Goal: Feedback & Contribution: Leave review/rating

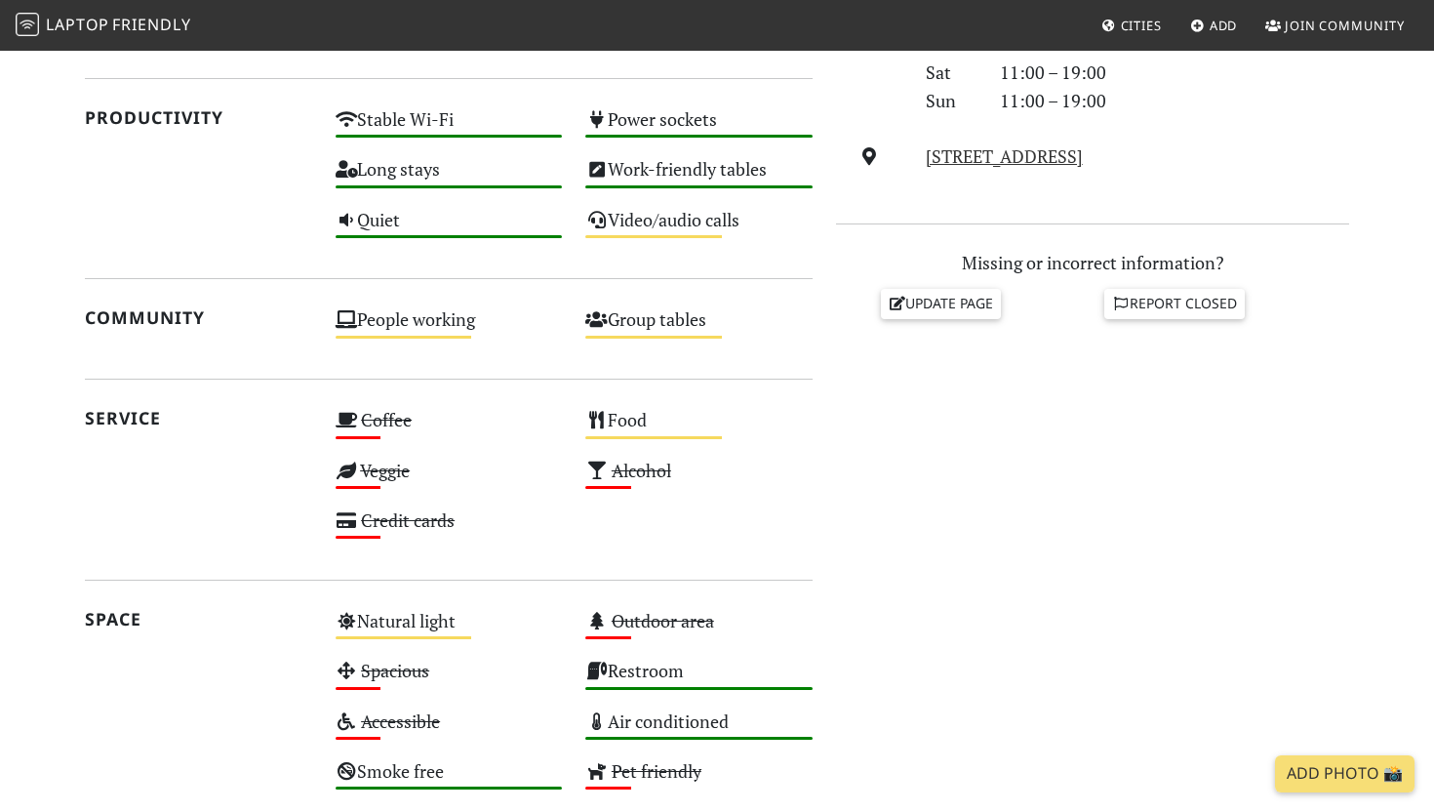
scroll to position [708, 0]
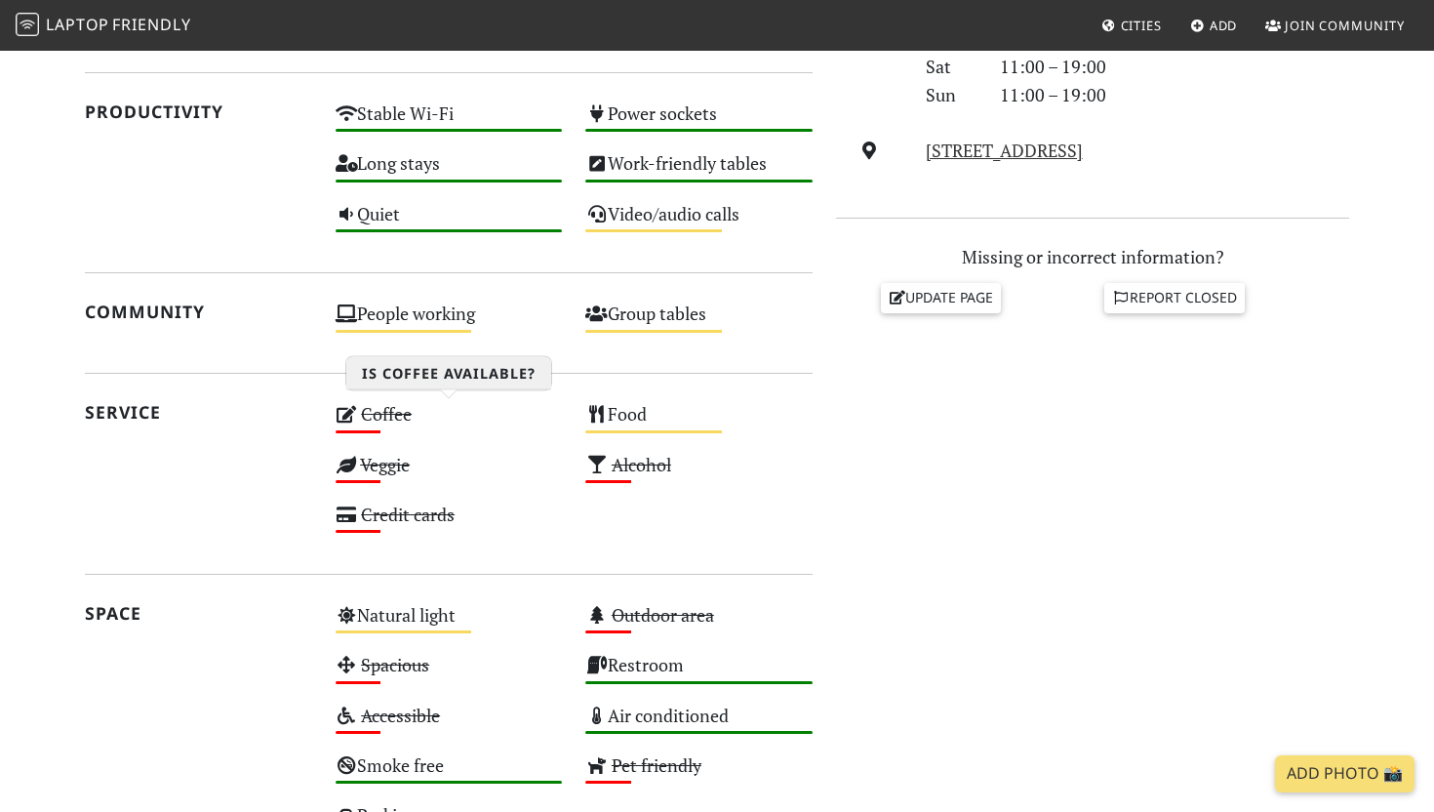
click at [383, 416] on s "Coffee" at bounding box center [386, 413] width 51 height 23
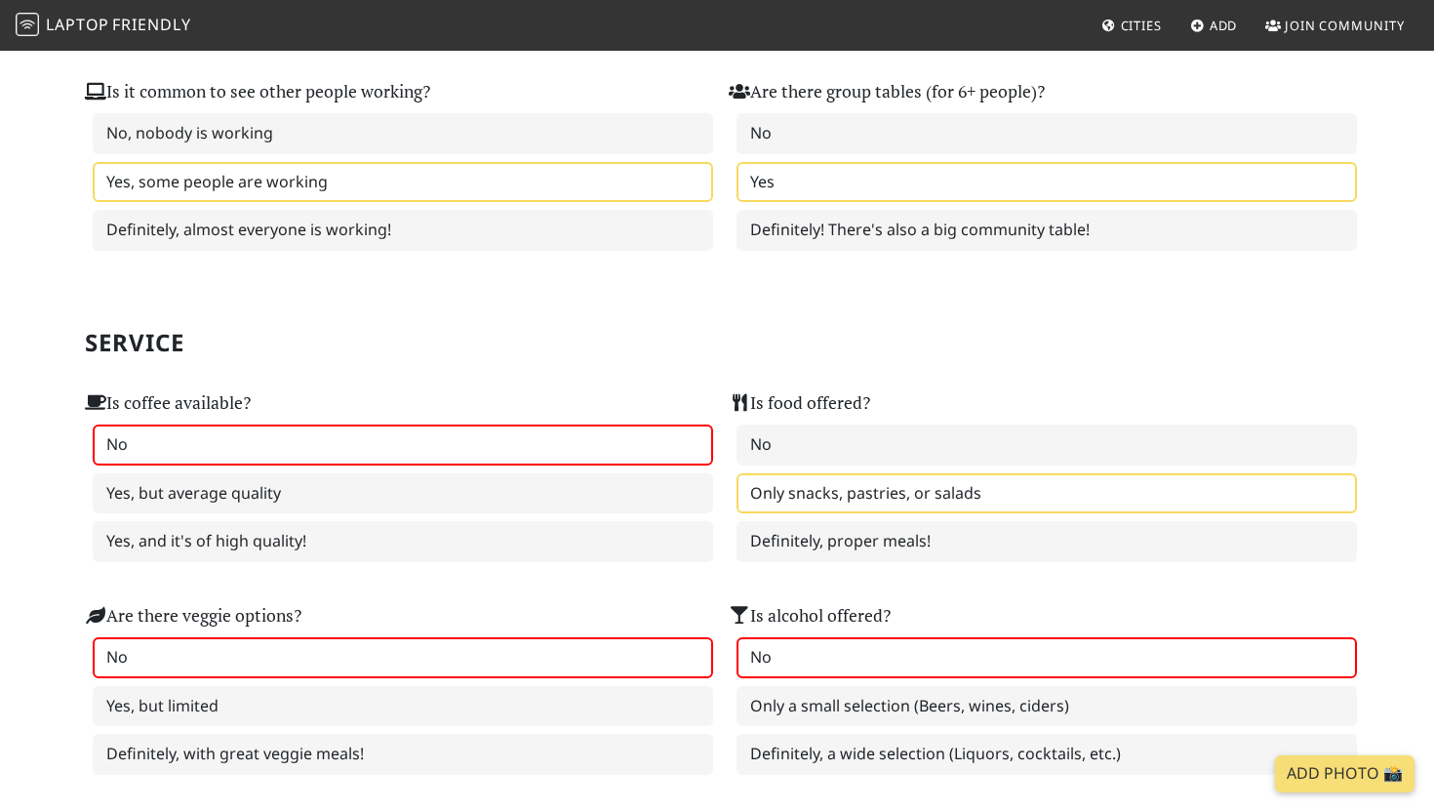
scroll to position [958, 0]
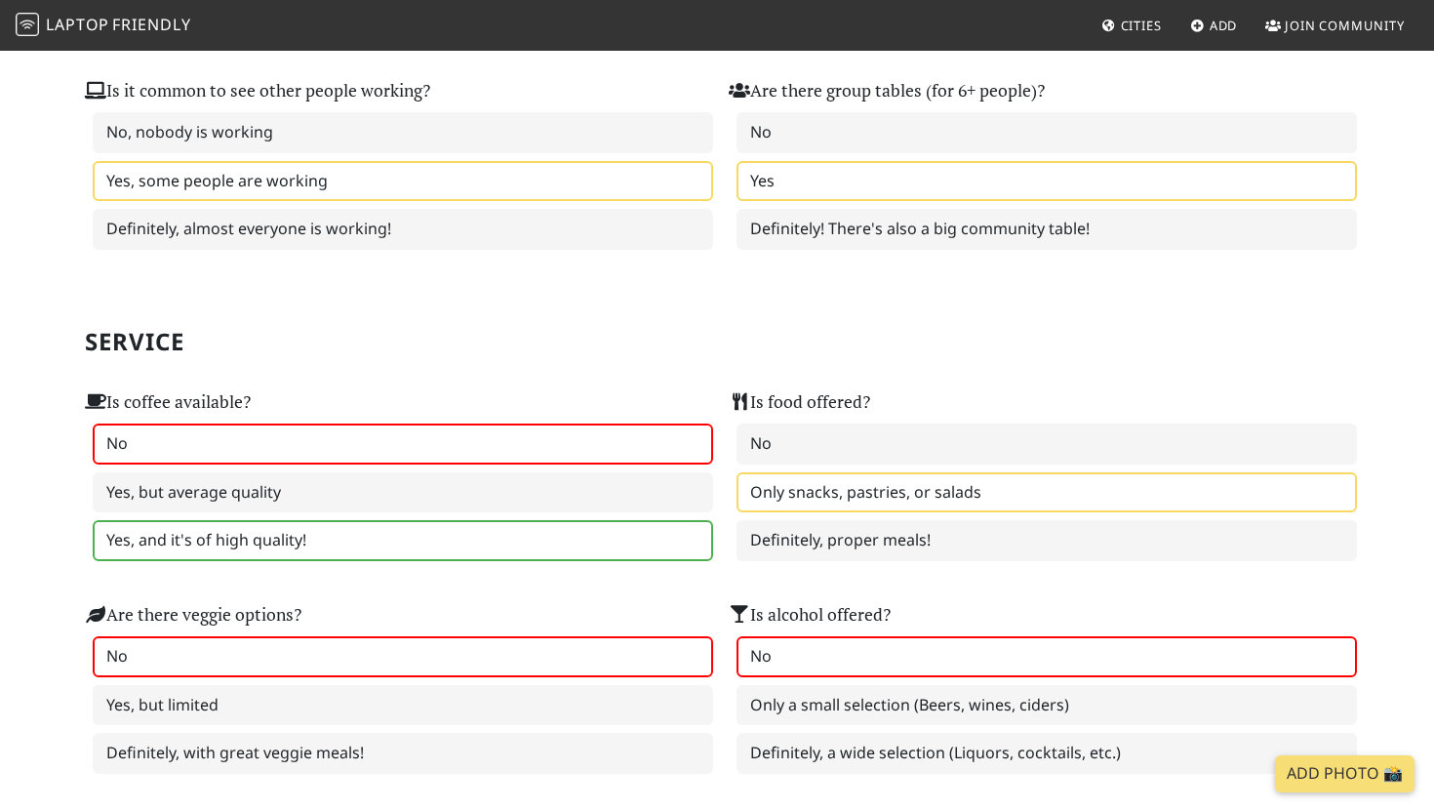
click at [291, 548] on label "Yes, and it's of high quality!" at bounding box center [403, 540] width 620 height 41
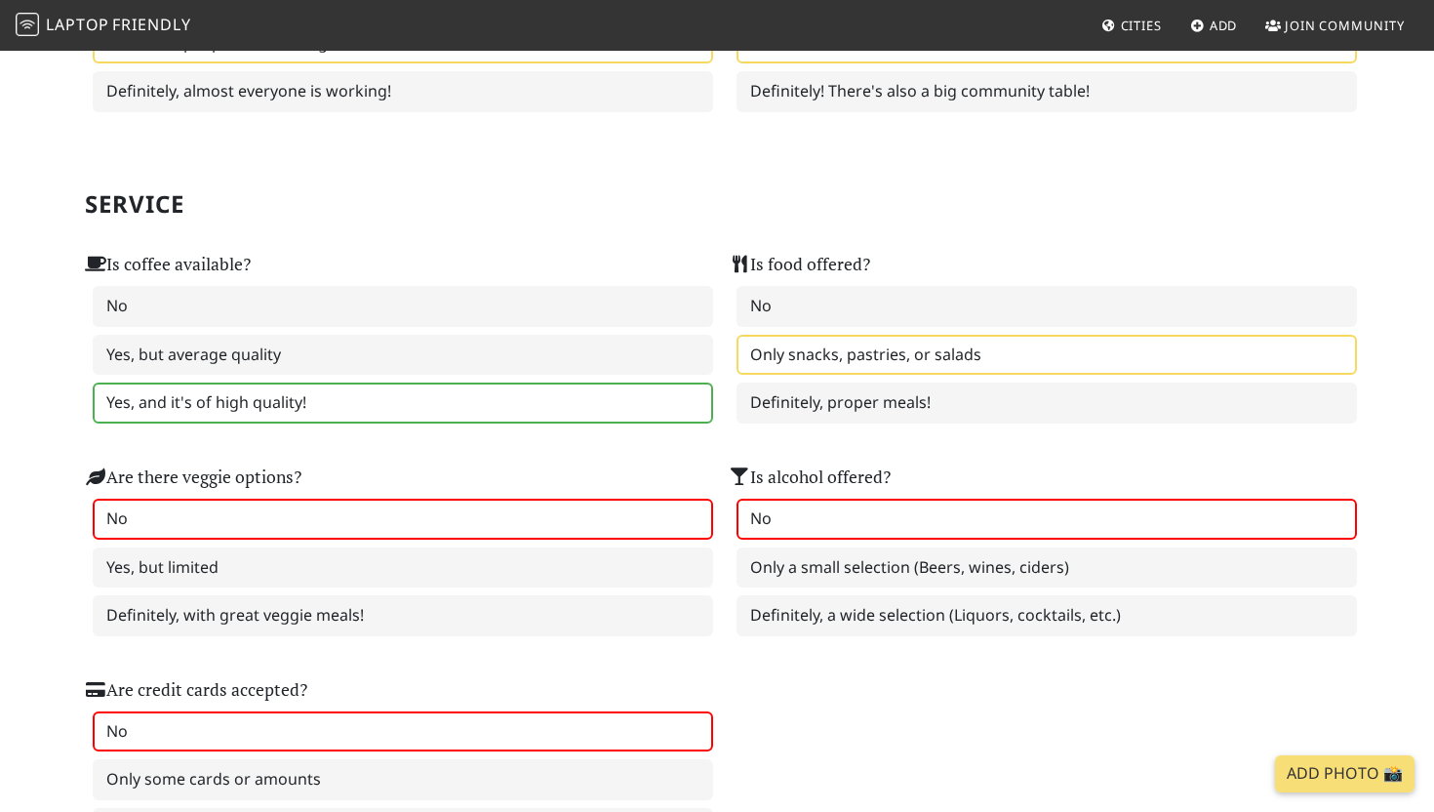
scroll to position [1191, 0]
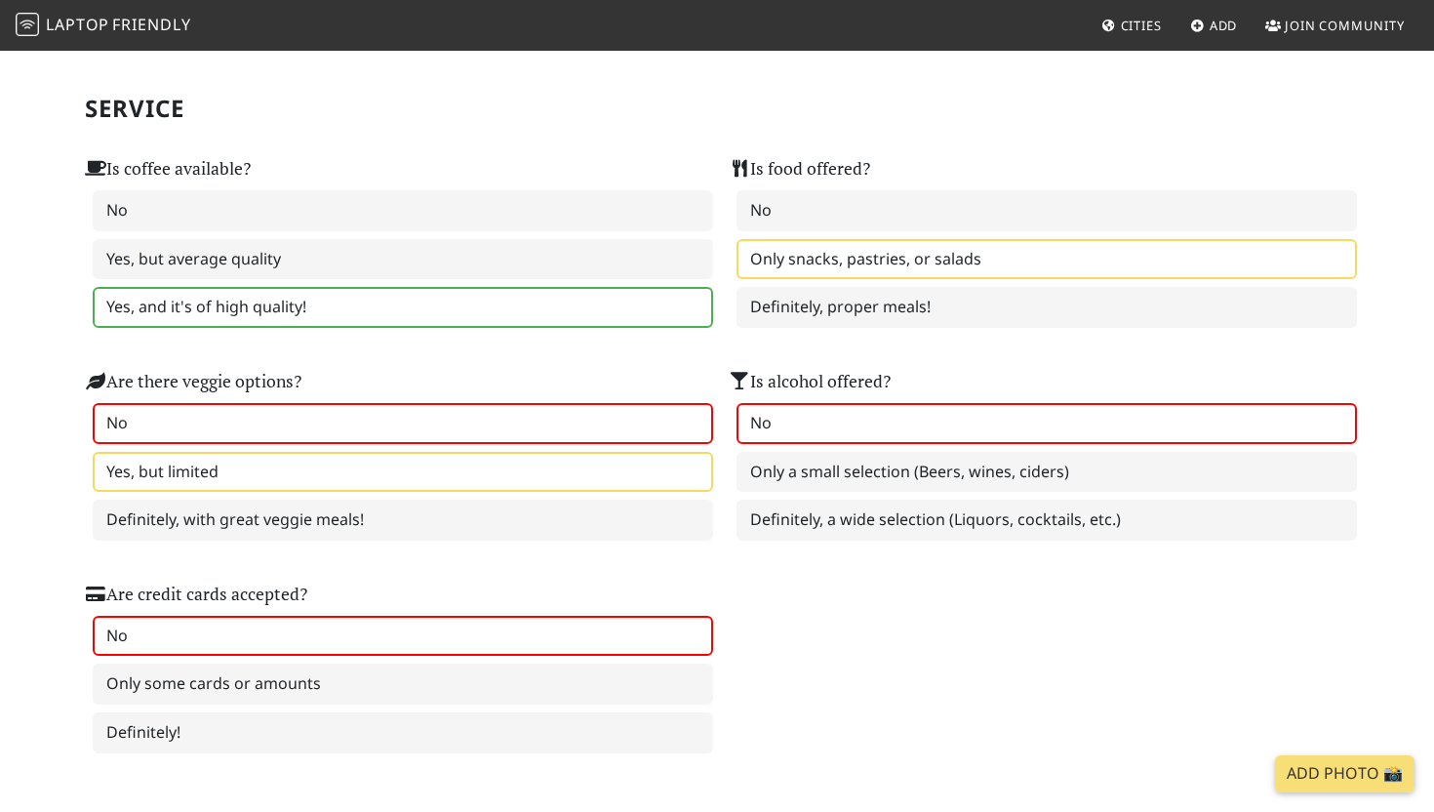
click at [293, 476] on label "Yes, but limited" at bounding box center [403, 472] width 620 height 41
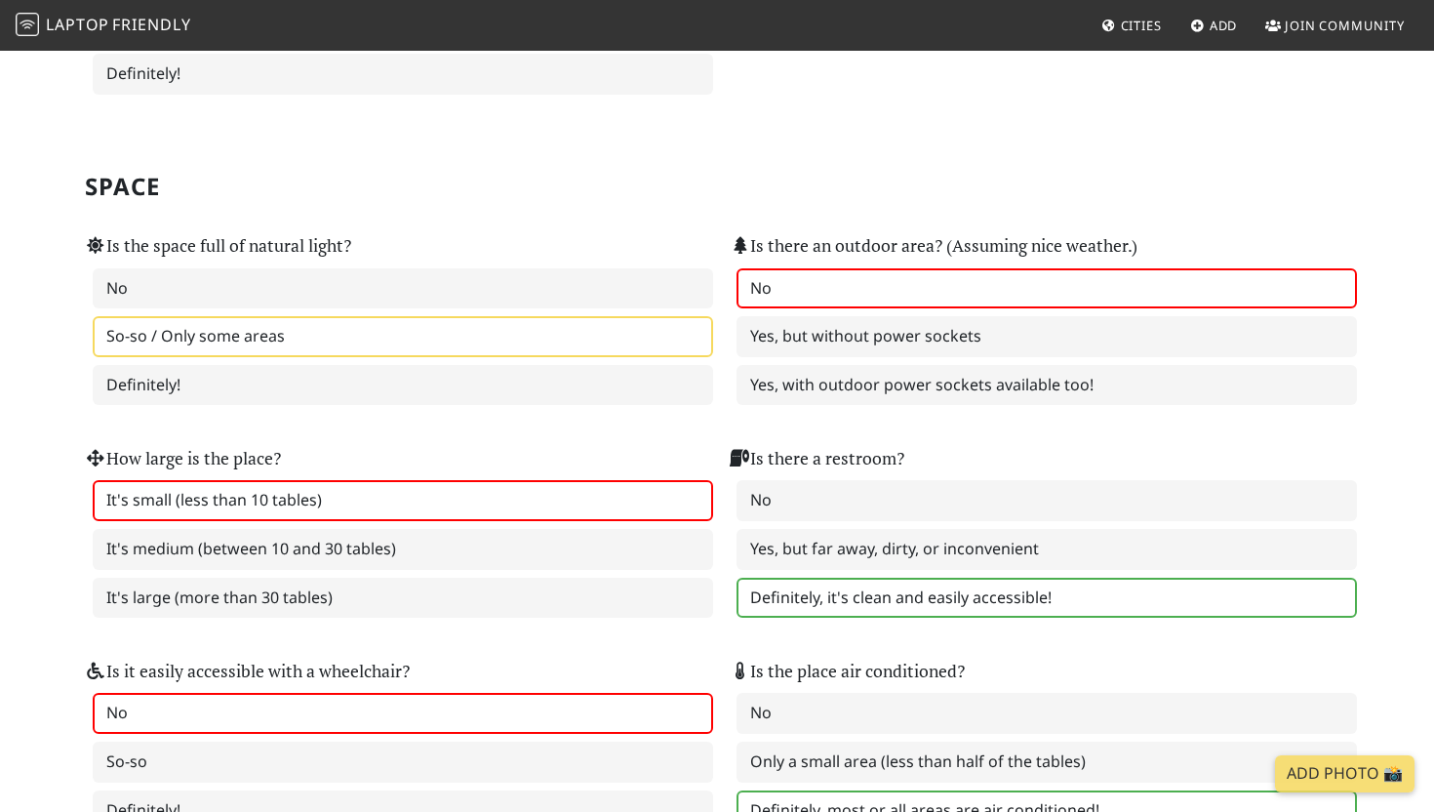
scroll to position [1931, 0]
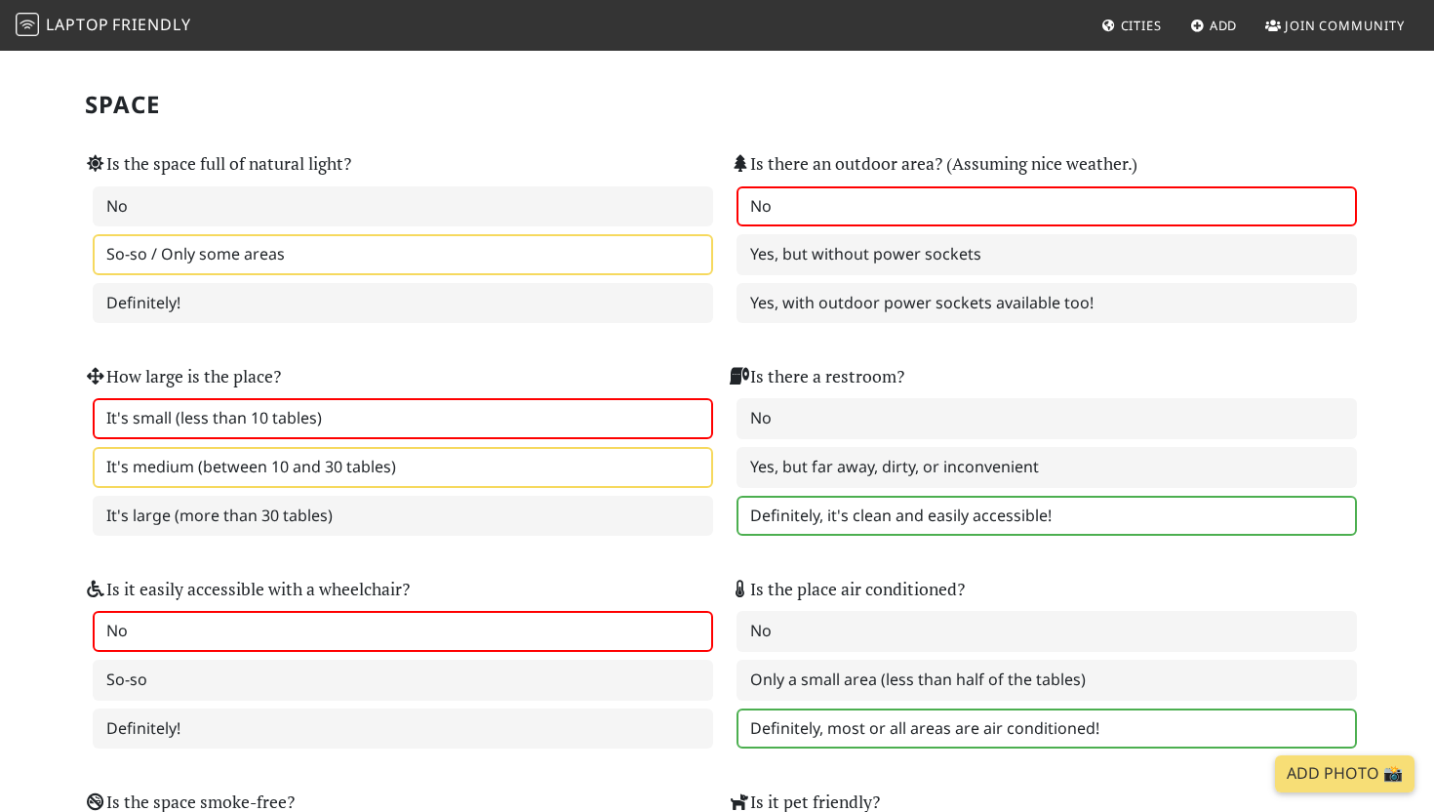
click at [601, 480] on label "It's medium (between 10 and 30 tables)" at bounding box center [403, 467] width 620 height 41
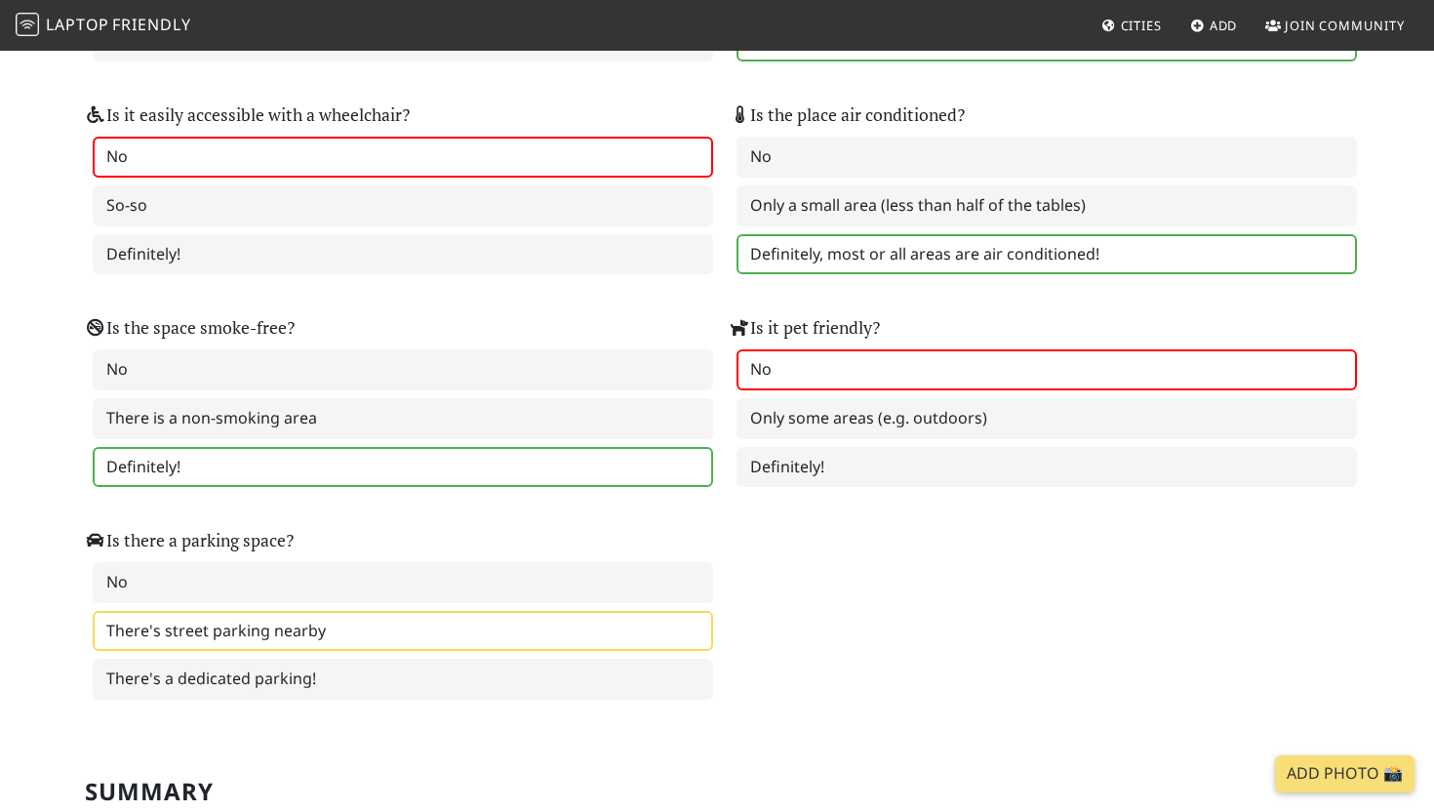
scroll to position [2434, 0]
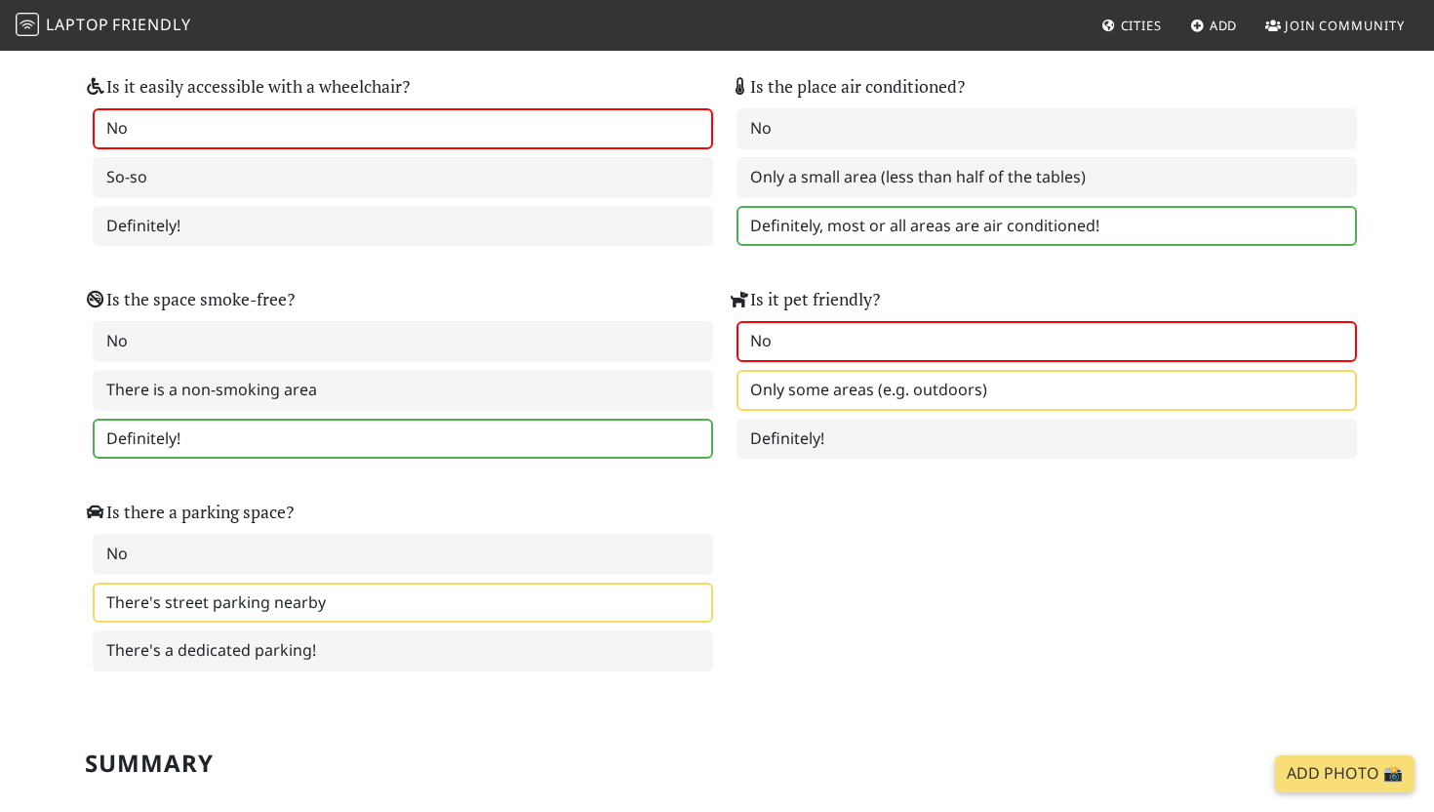
click at [757, 403] on label "Only some areas (e.g. outdoors)" at bounding box center [1046, 390] width 620 height 41
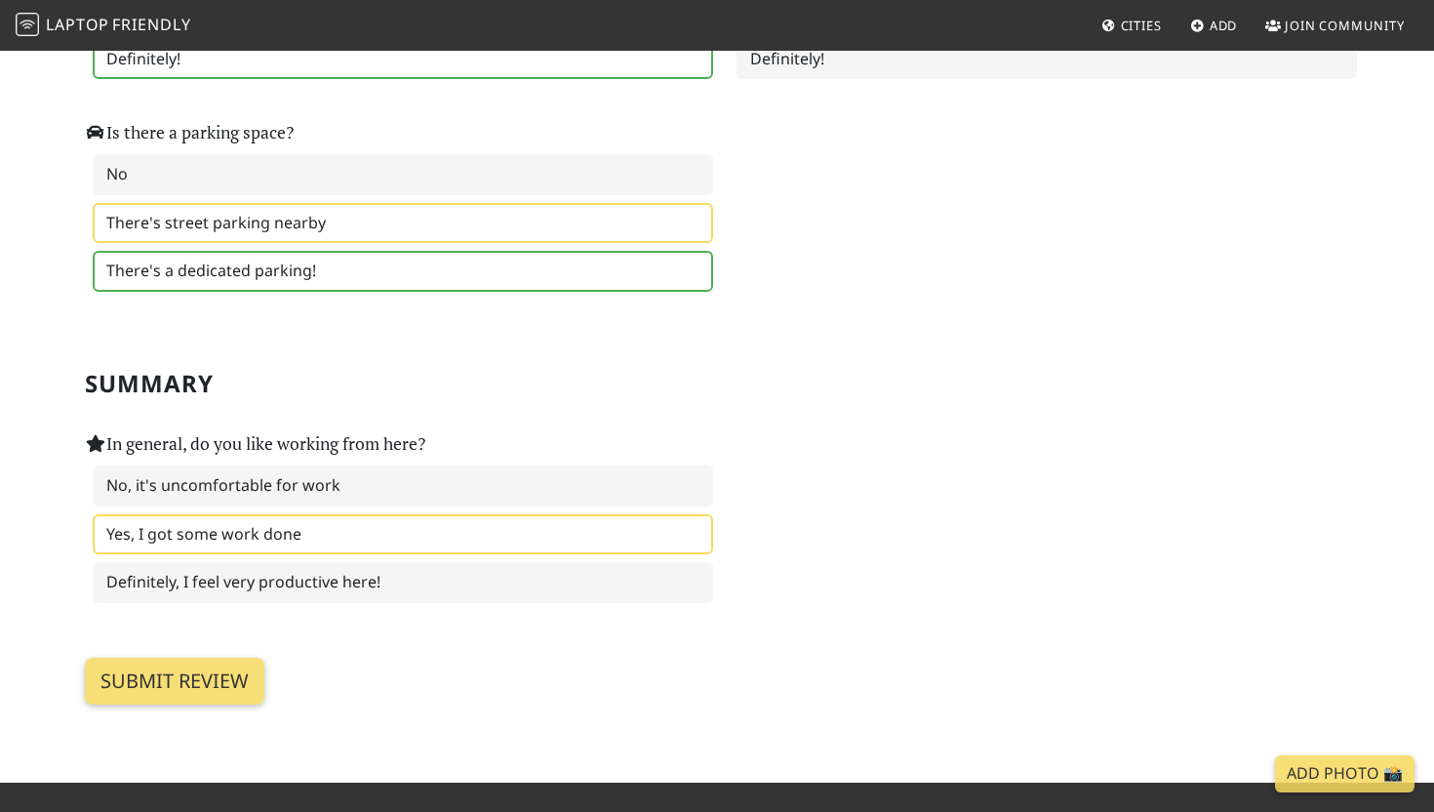
scroll to position [2820, 0]
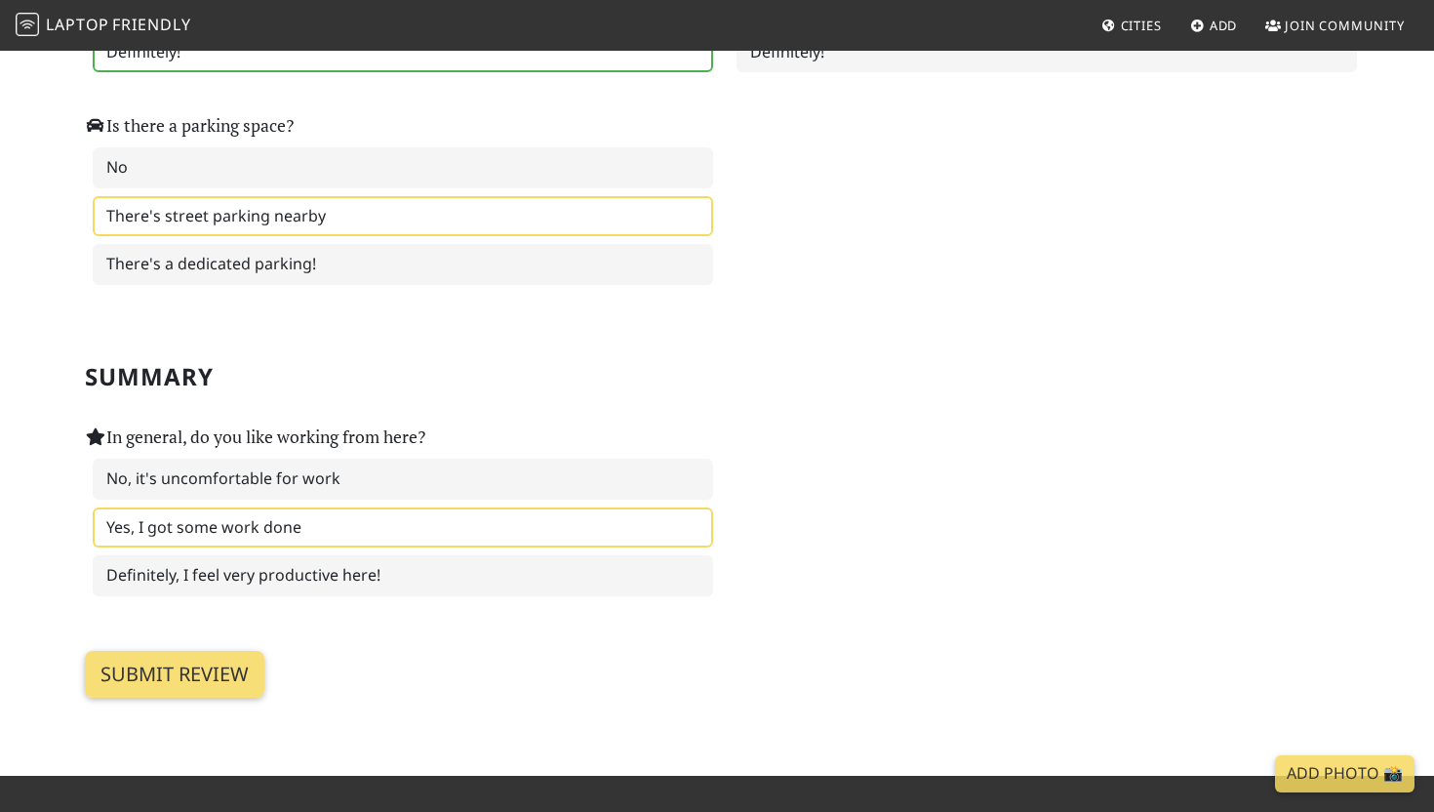
click at [372, 591] on div "In general, do you like working from here? No, it's uncomfortable for work Yes,…" at bounding box center [395, 497] width 644 height 213
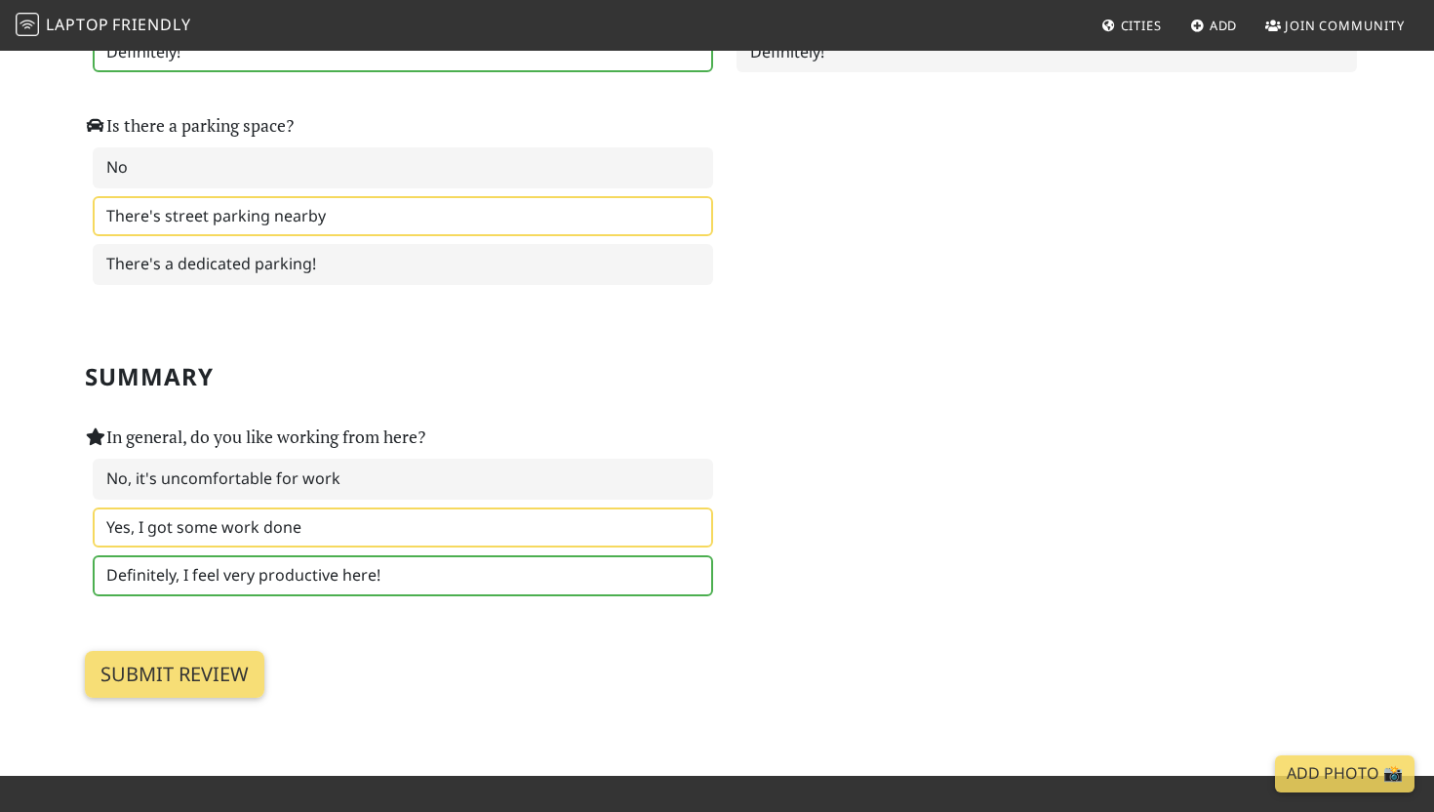
click at [324, 574] on label "Definitely, I feel very productive here!" at bounding box center [403, 575] width 620 height 41
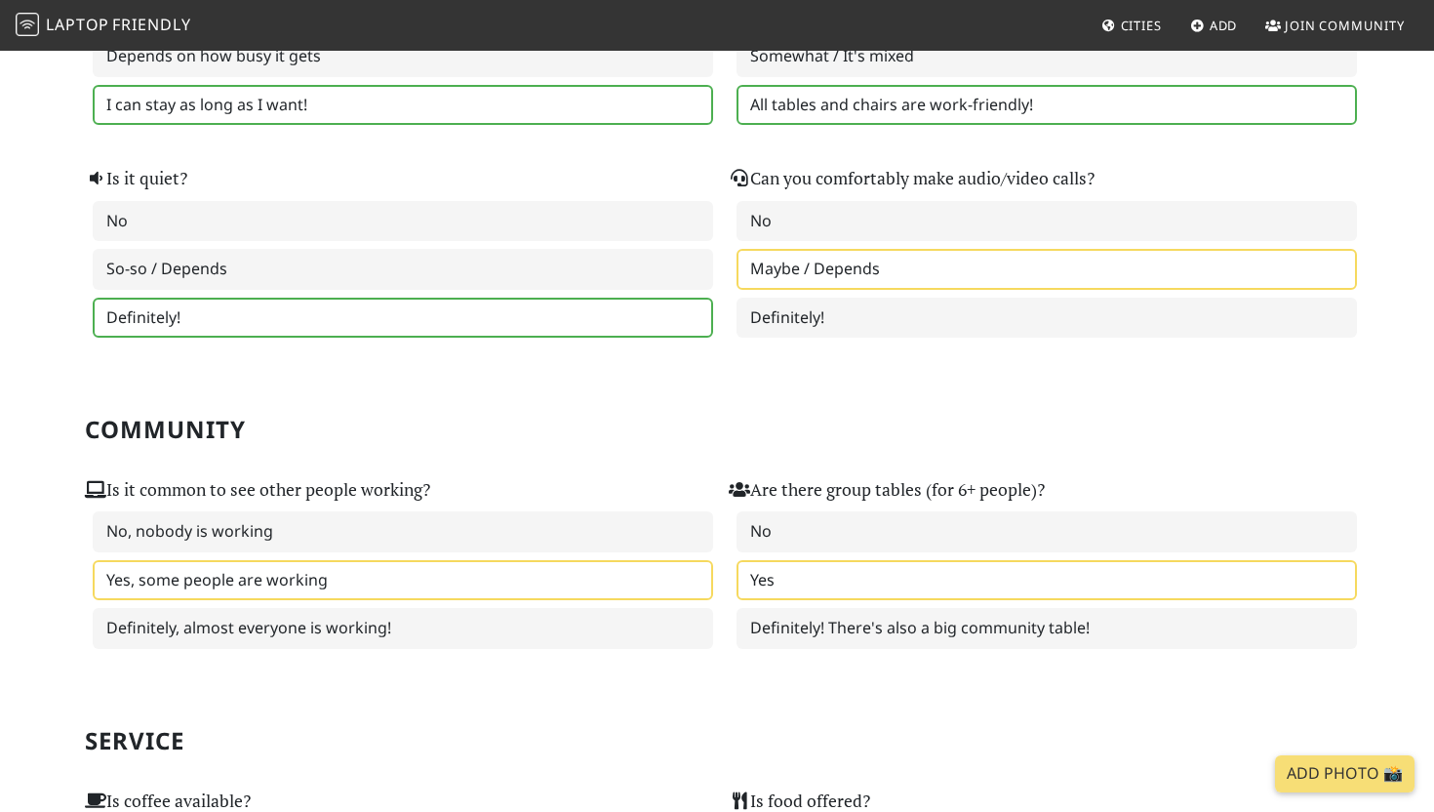
scroll to position [551, 0]
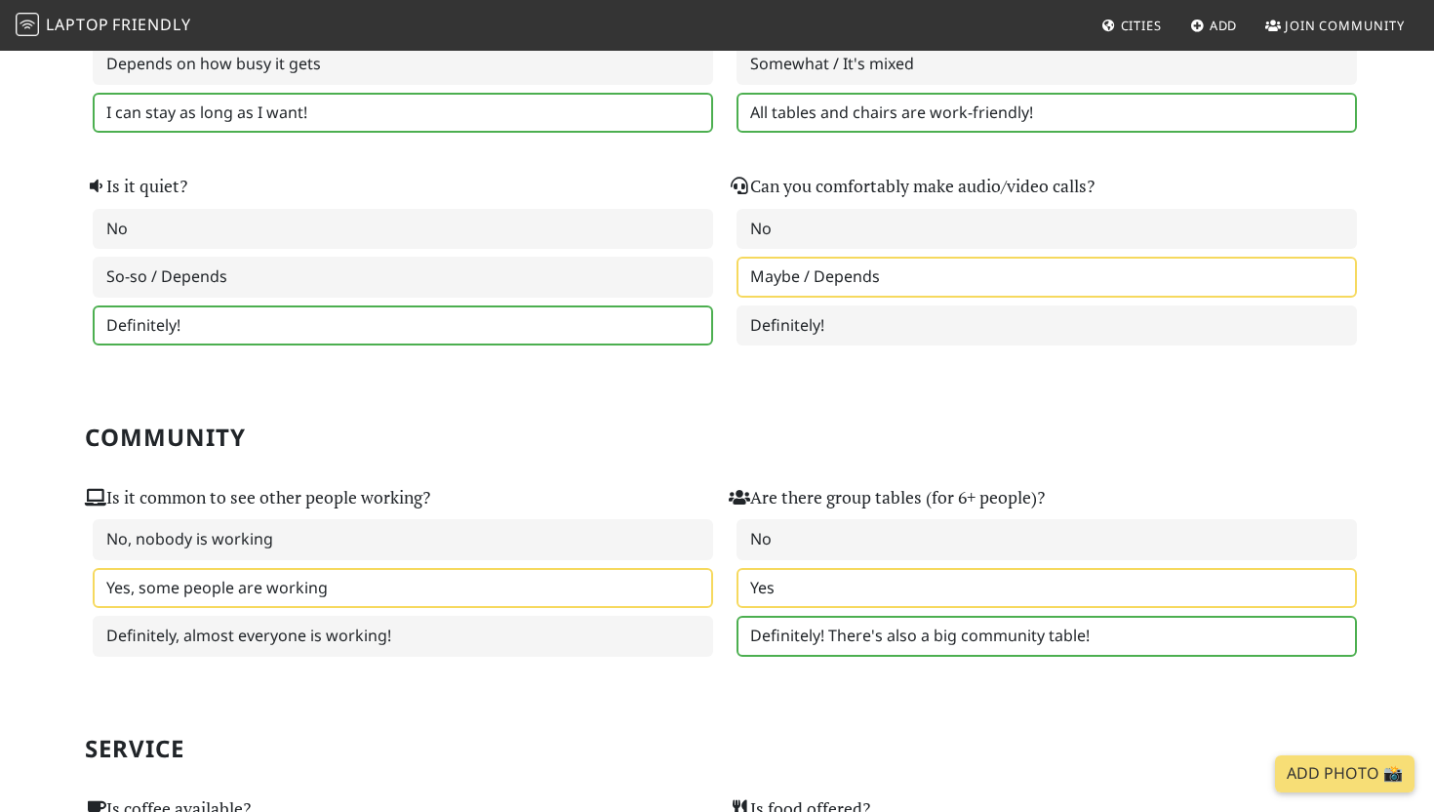
click at [795, 620] on label "Definitely! There's also a big community table!" at bounding box center [1046, 635] width 620 height 41
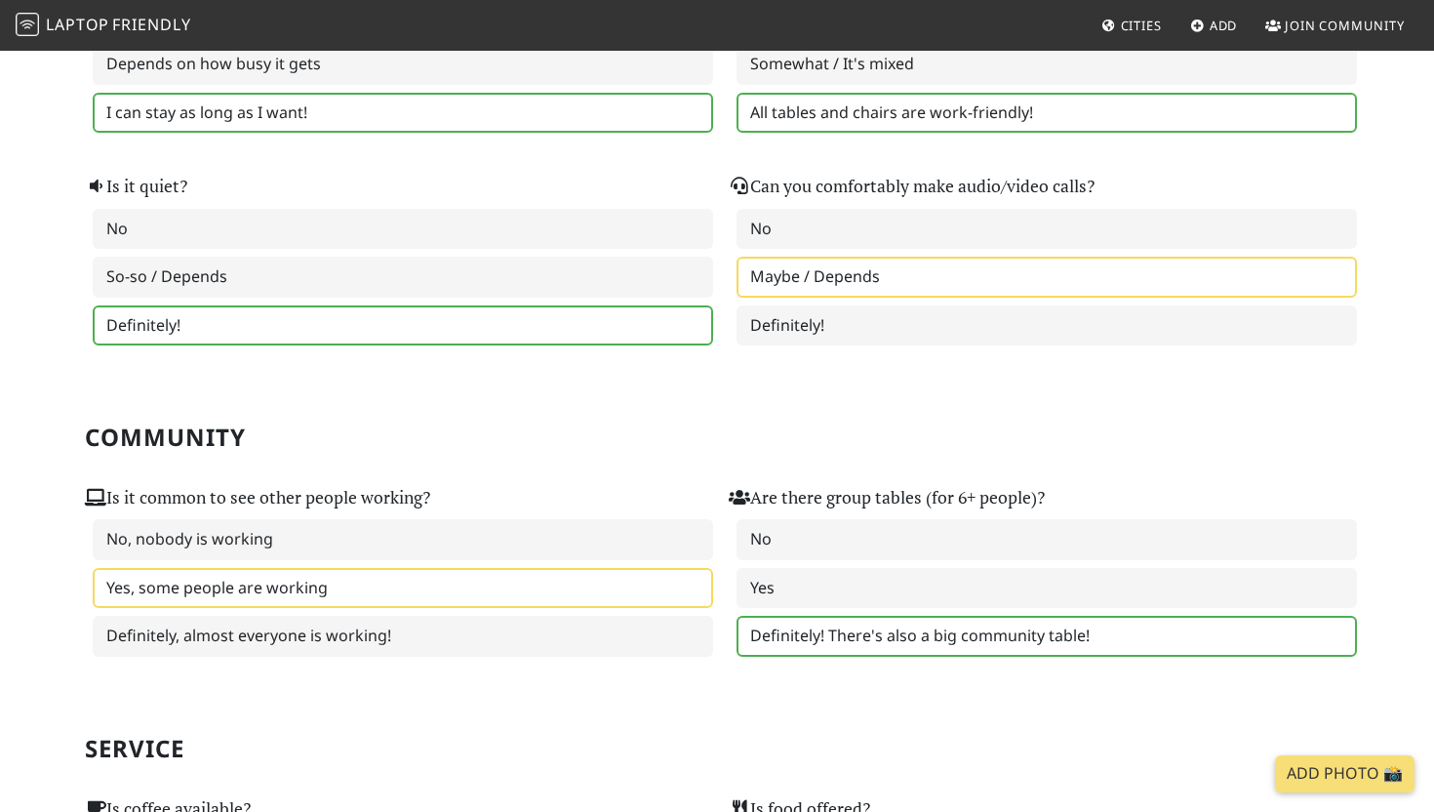
click at [782, 613] on div "No Yes Definitely! There's also a big community table!" at bounding box center [1039, 588] width 620 height 138
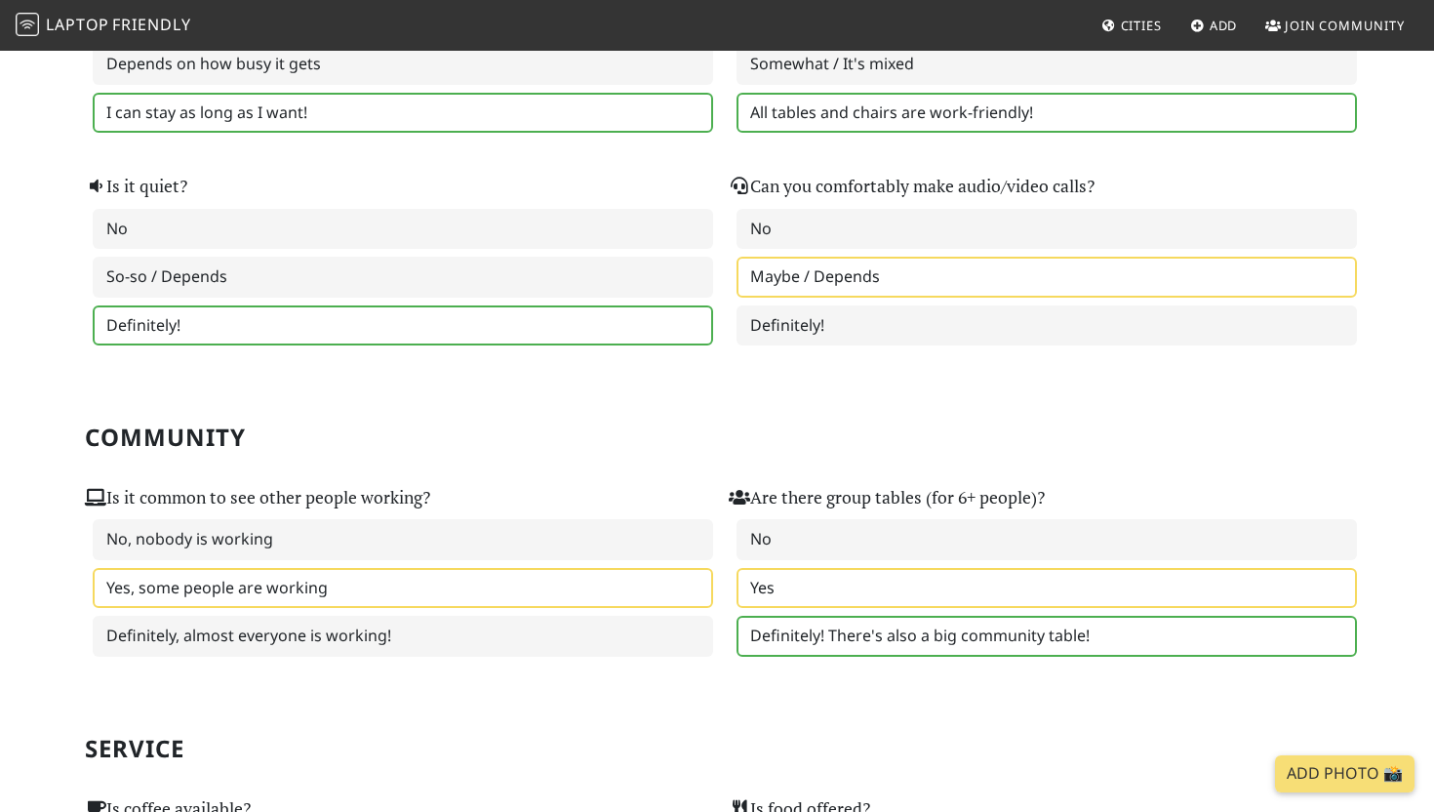
click at [782, 586] on label "Yes" at bounding box center [1046, 588] width 620 height 41
click at [707, 446] on h2 "Community" at bounding box center [717, 437] width 1264 height 28
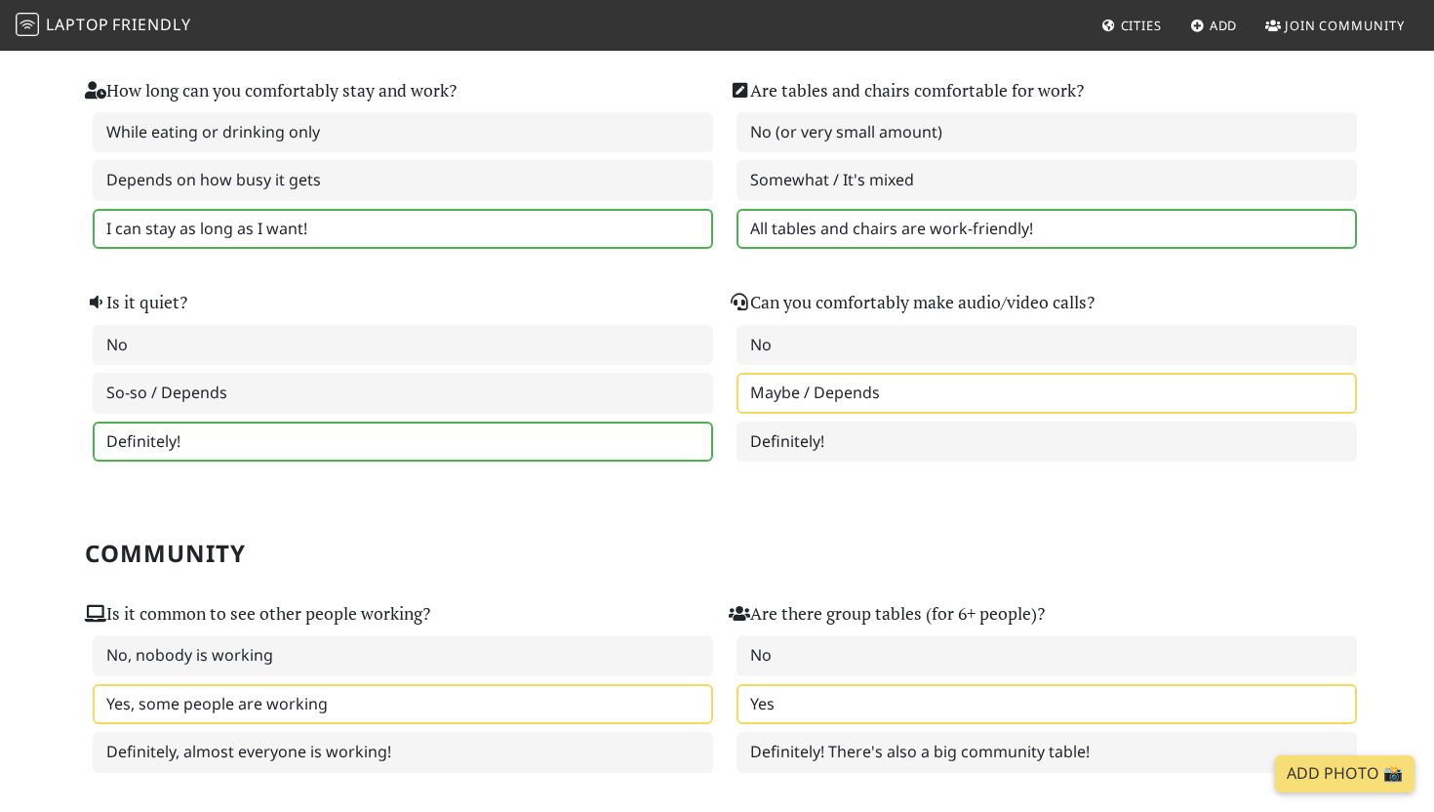
scroll to position [418, 0]
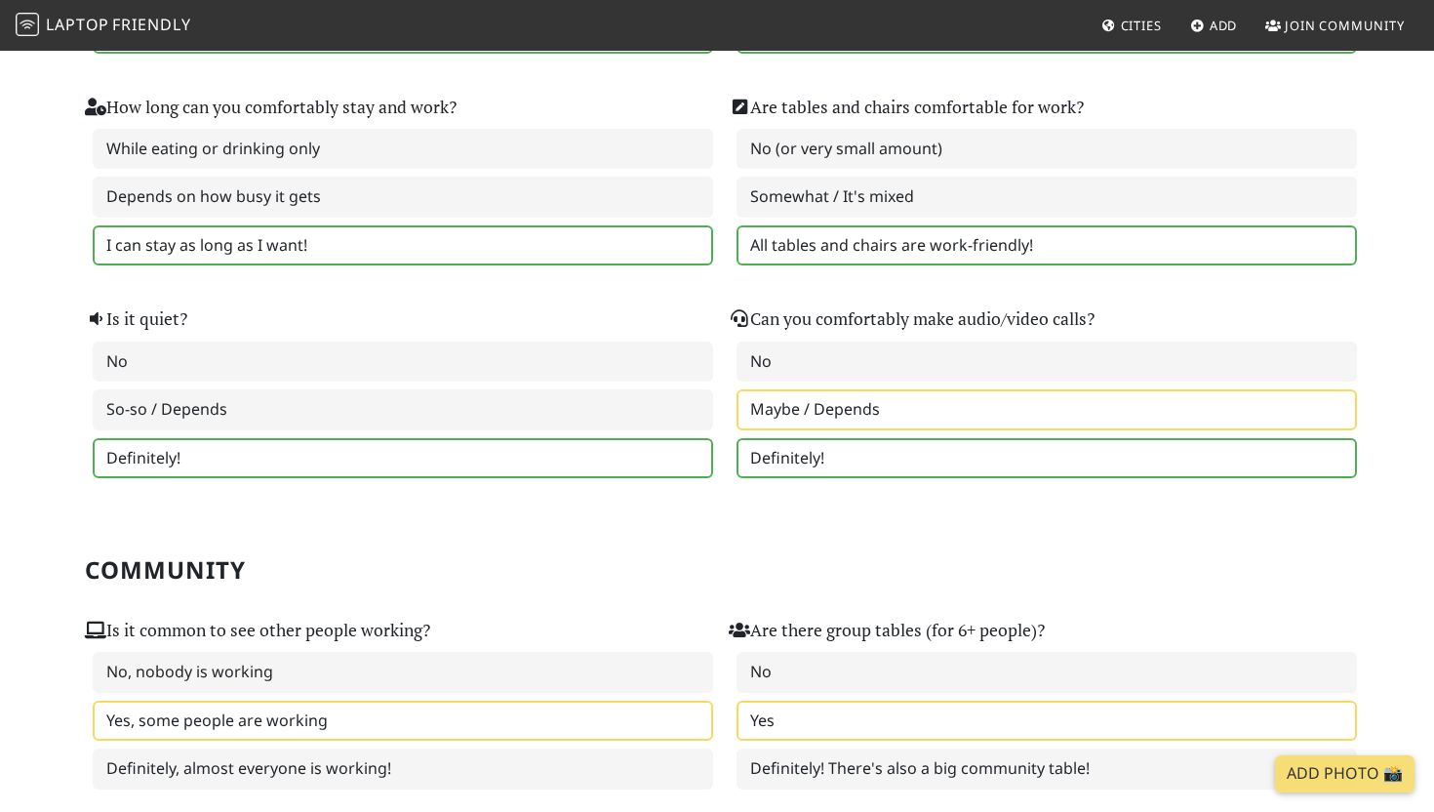
click at [760, 466] on label "Definitely!" at bounding box center [1046, 458] width 620 height 41
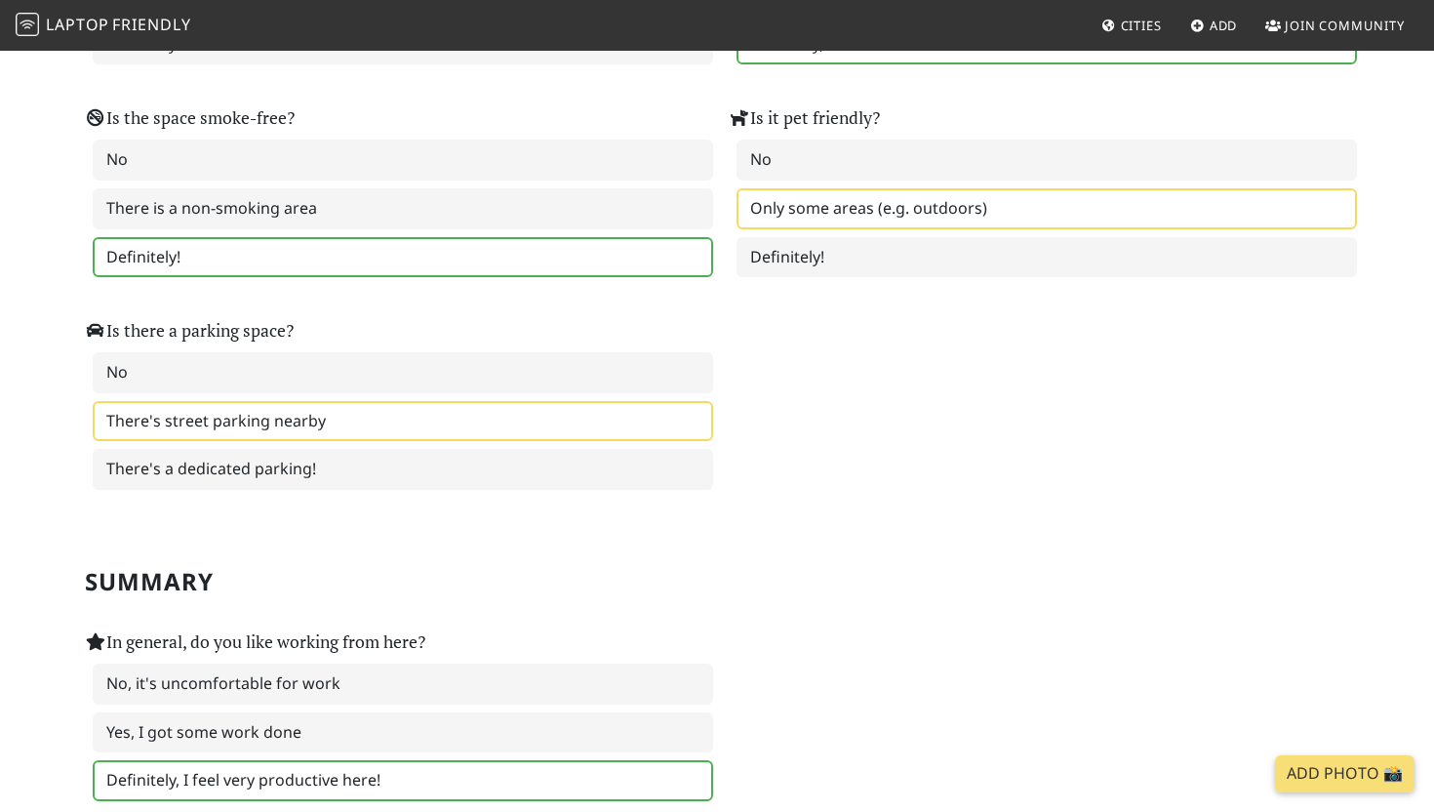
scroll to position [2963, 0]
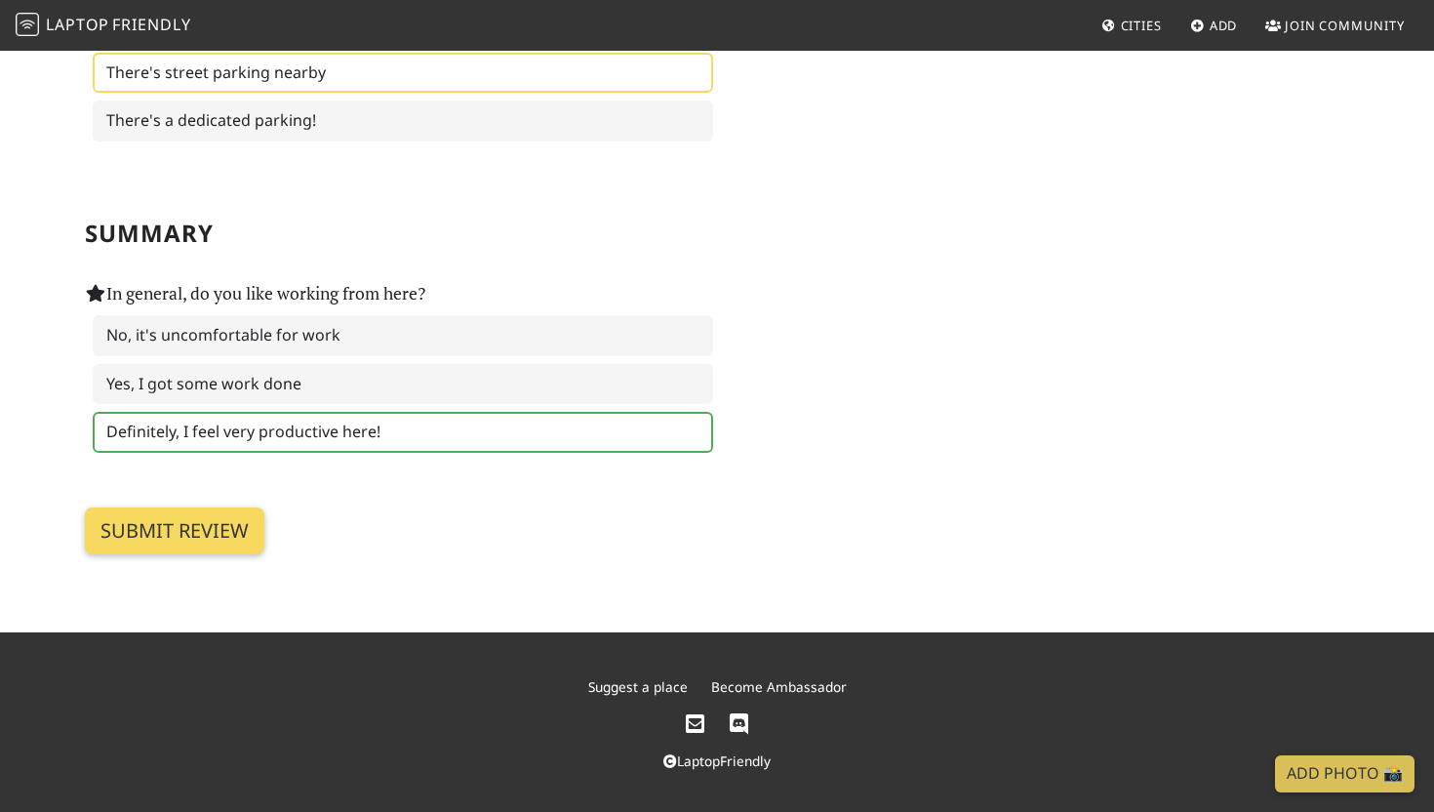
click at [195, 530] on input "Submit review" at bounding box center [174, 530] width 179 height 47
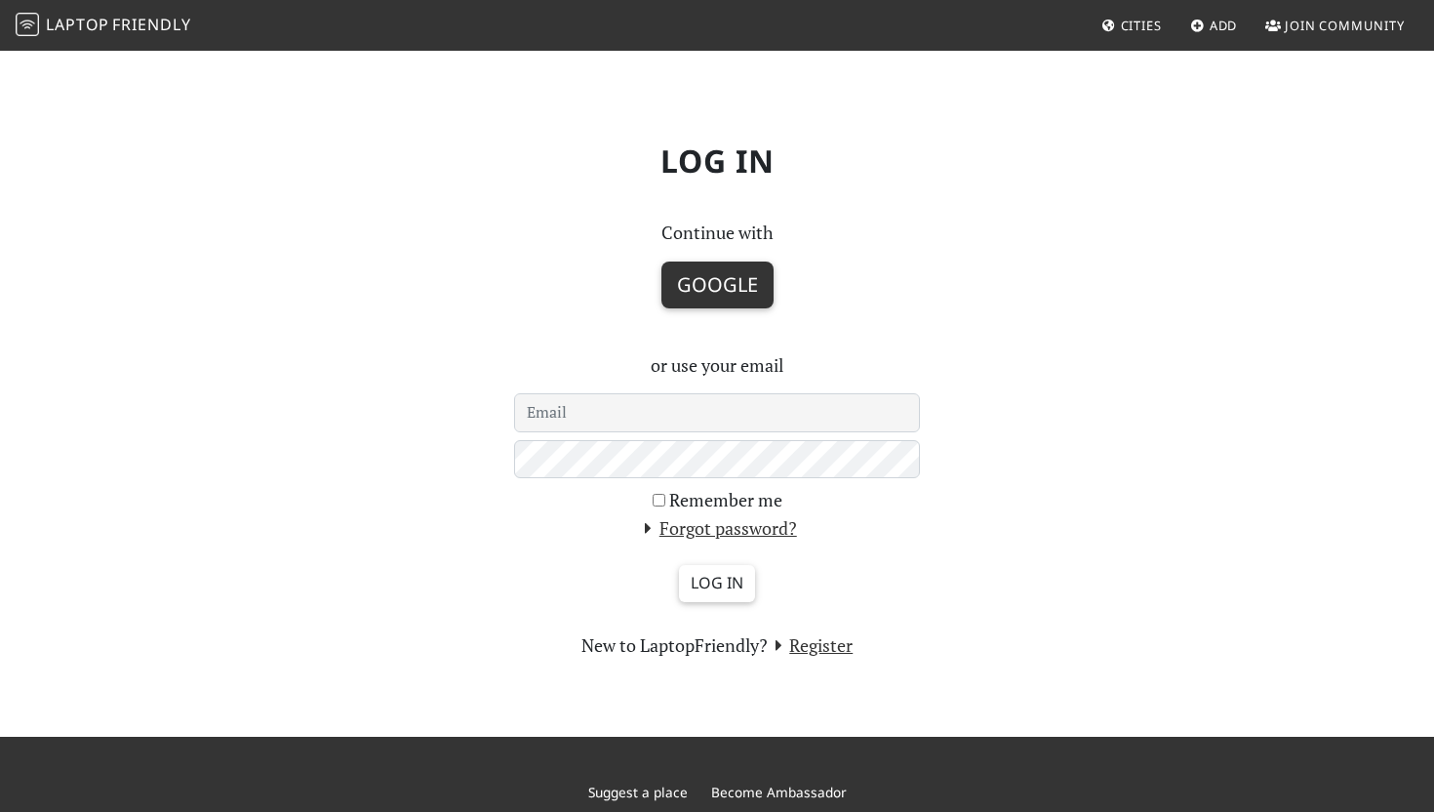
click at [699, 277] on button "Google" at bounding box center [717, 284] width 112 height 47
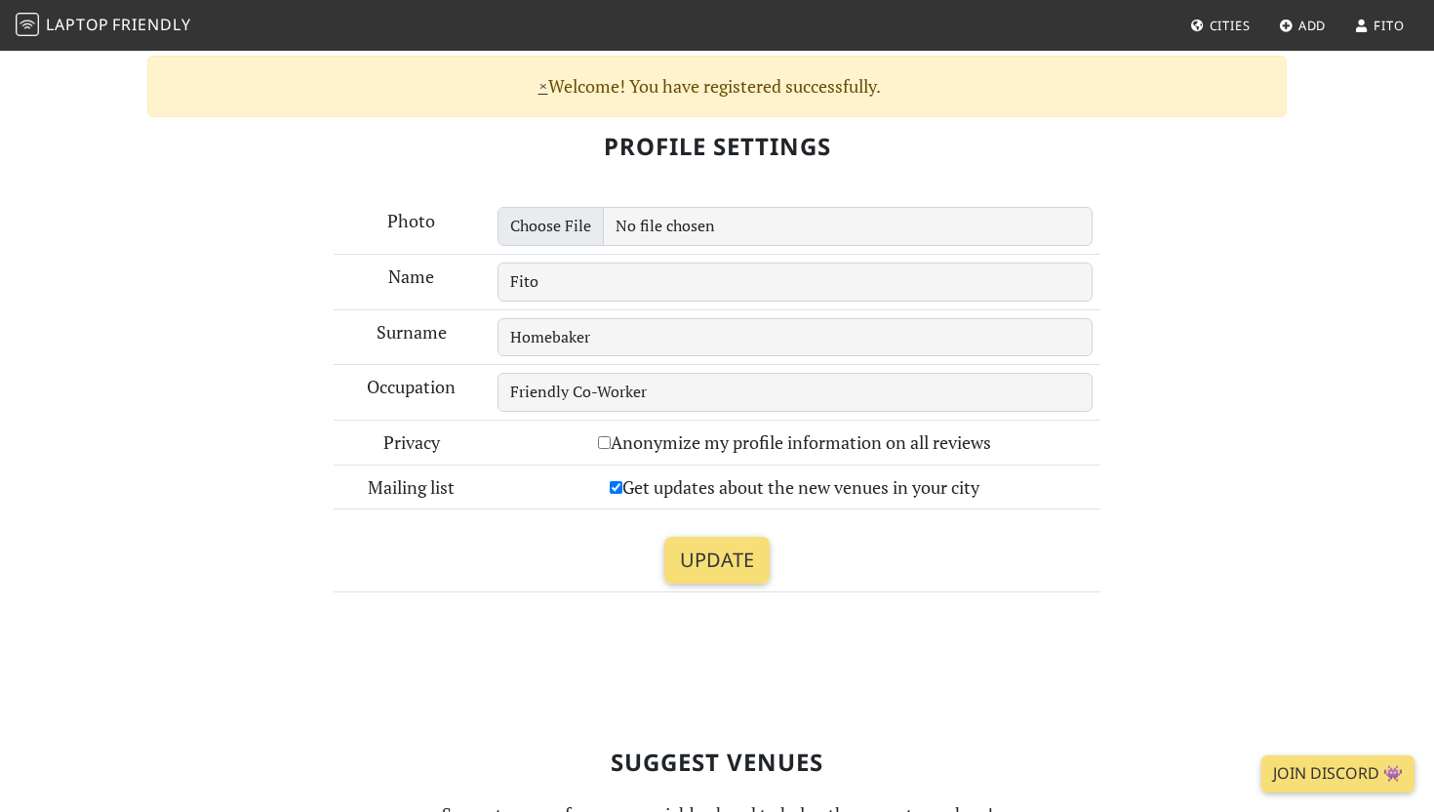
scroll to position [244, 0]
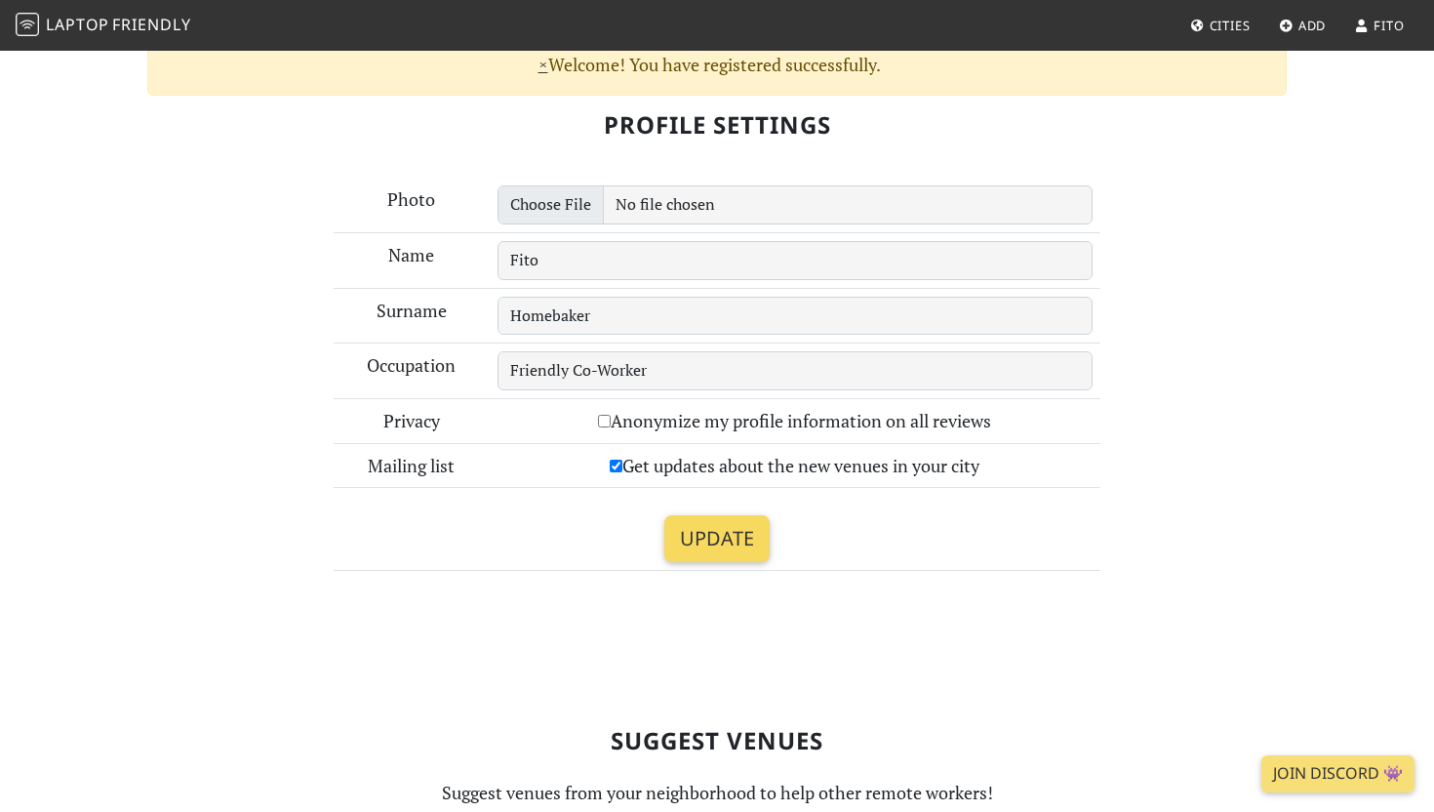
click at [716, 538] on input "Update" at bounding box center [716, 538] width 105 height 47
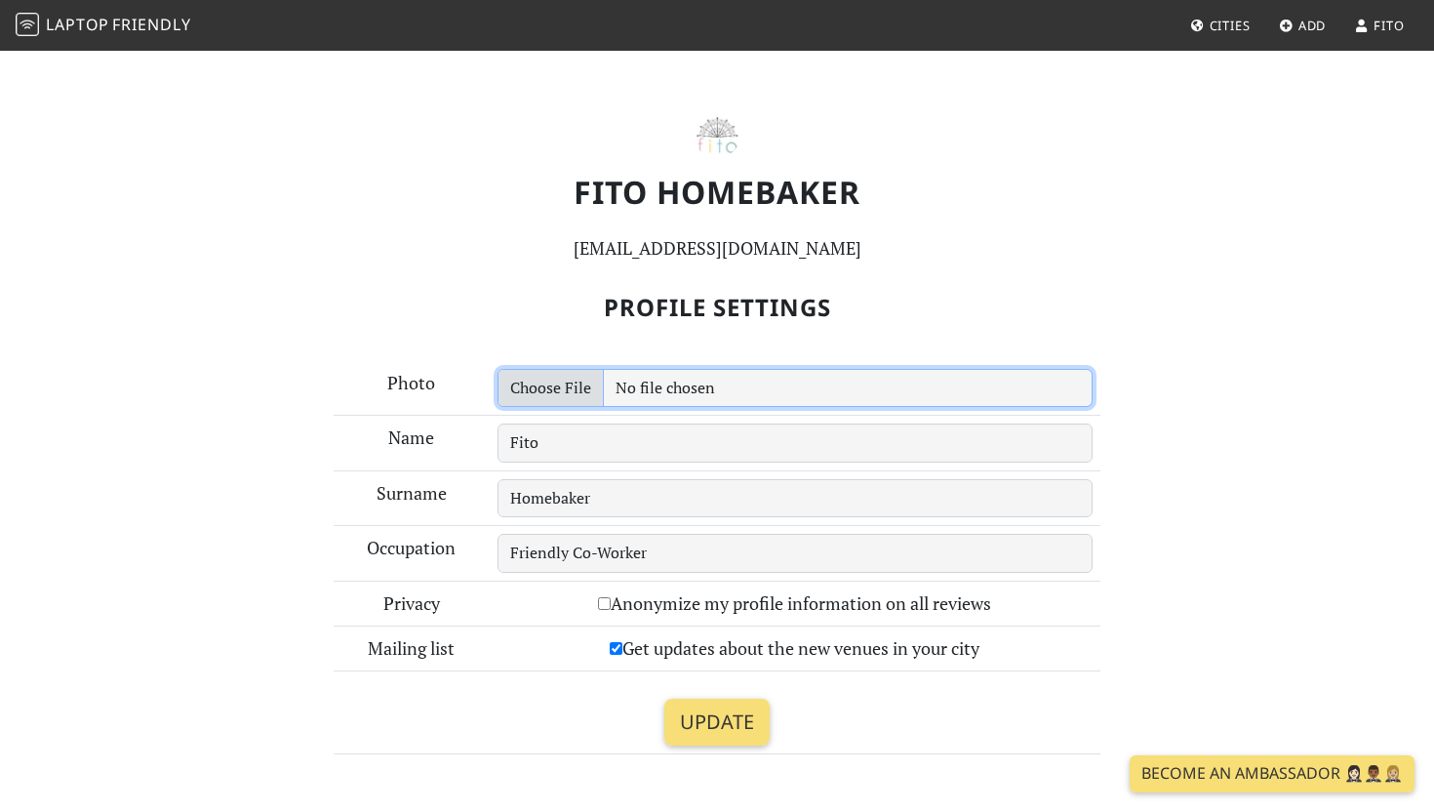
click at [529, 393] on input "file" at bounding box center [795, 388] width 596 height 39
type input "C:\fakepath\Screenshot 2024-12-18 at 6.03.41 PM.png"
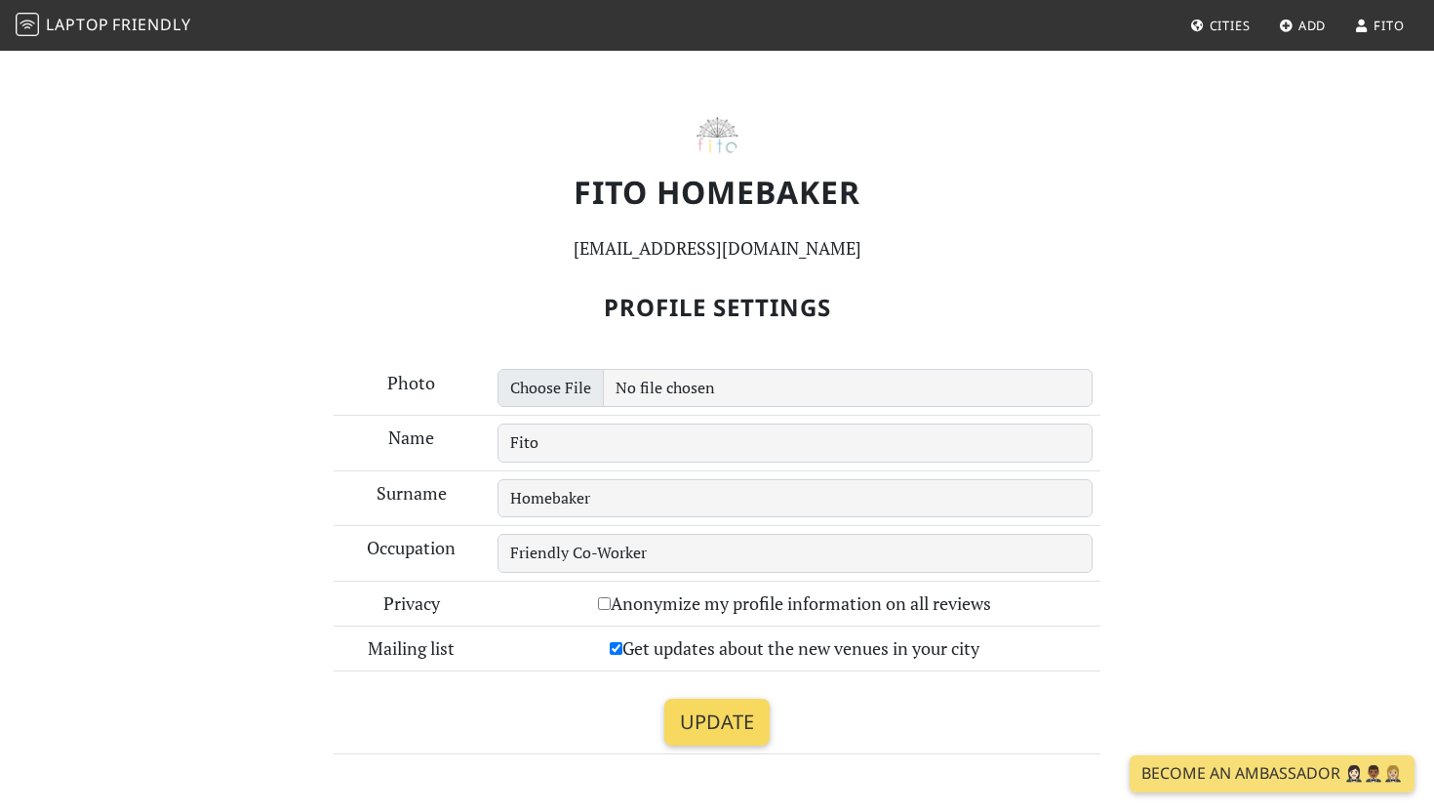
click at [741, 714] on input "Update" at bounding box center [716, 721] width 105 height 47
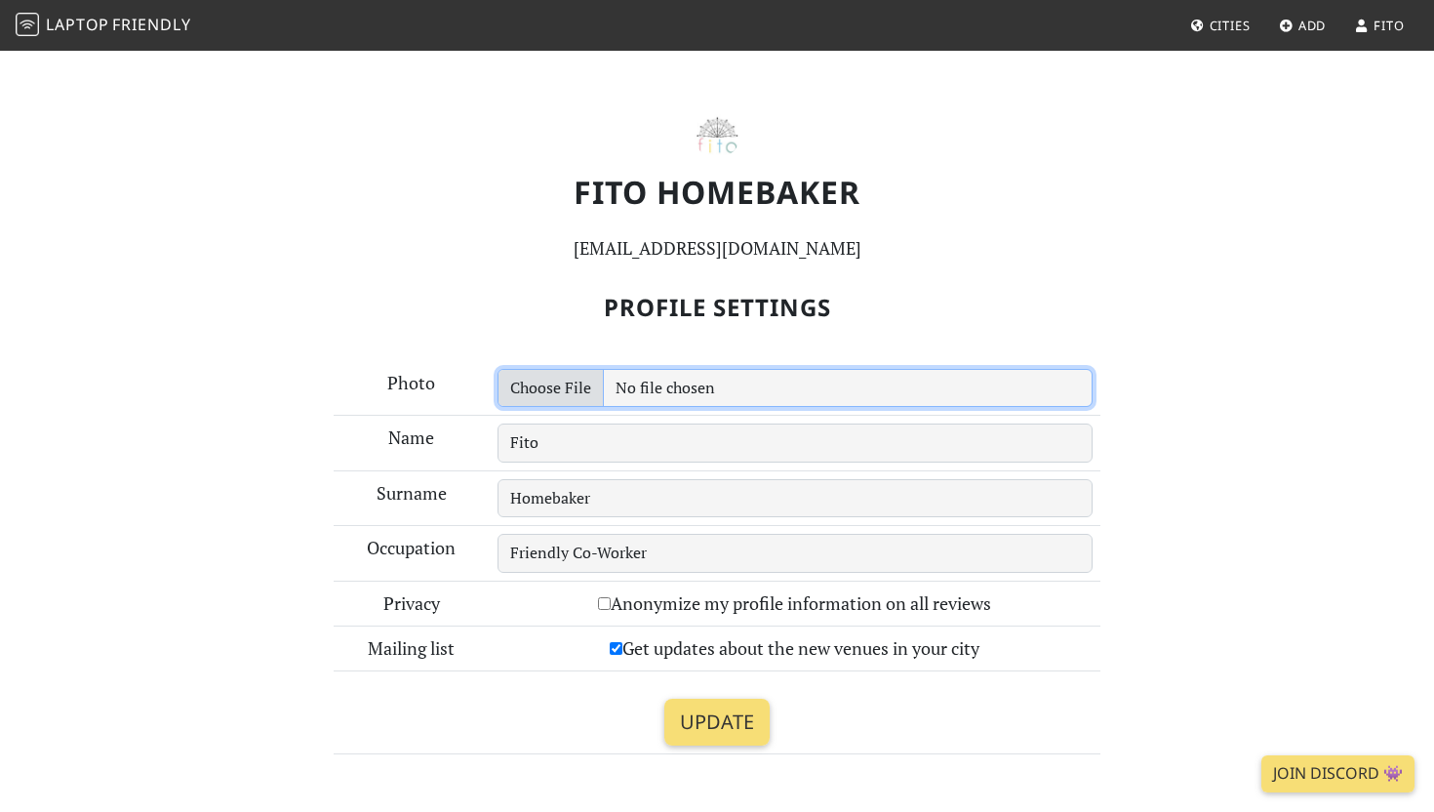
click at [534, 392] on input "file" at bounding box center [795, 388] width 596 height 39
type input "C:\fakepath\Screenshot 2024-12-18 at 6.03.41 PM.png"
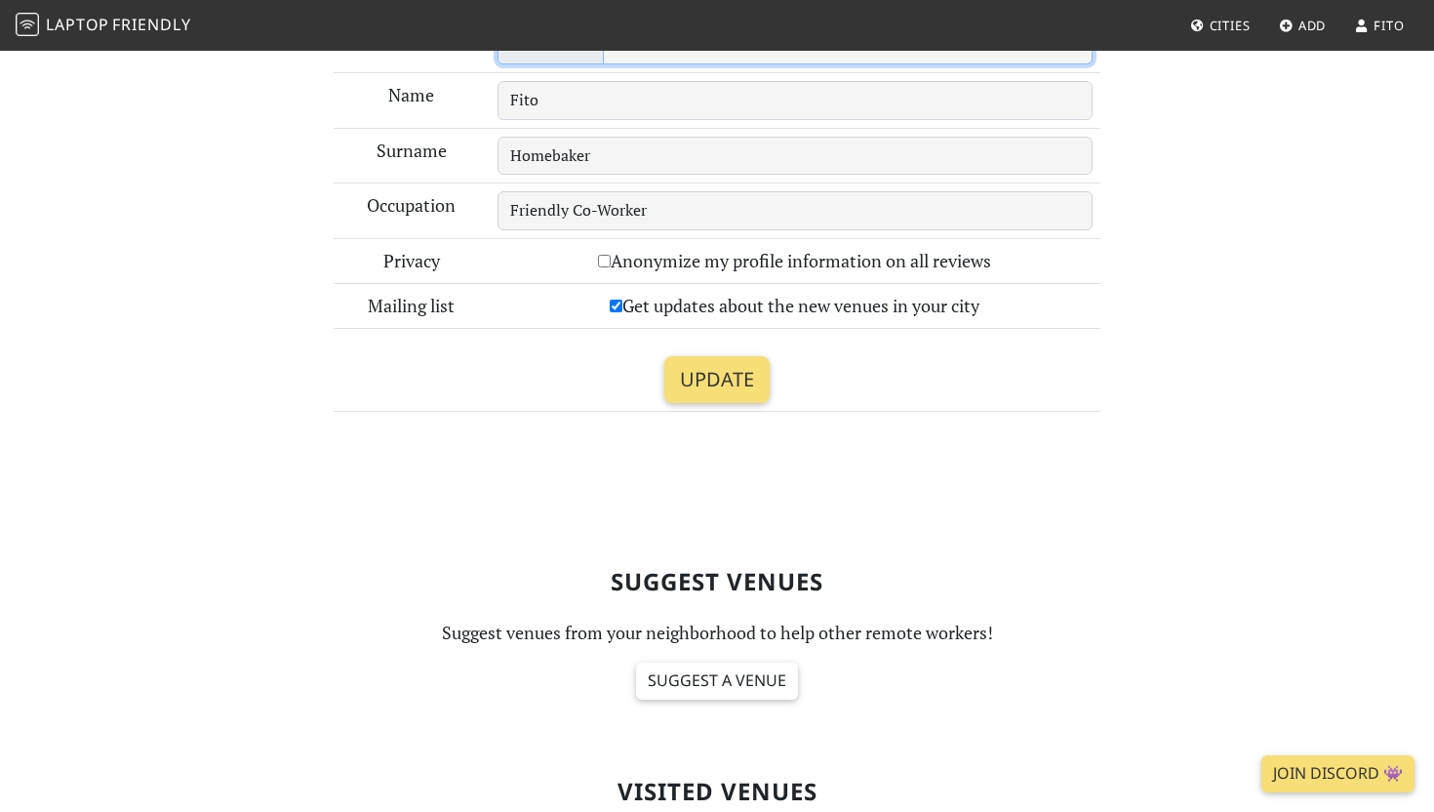
scroll to position [343, 0]
click at [619, 297] on label "Get updates about the new venues in your city" at bounding box center [795, 305] width 370 height 28
click at [619, 298] on input "Get updates about the new venues in your city" at bounding box center [616, 304] width 13 height 13
checkbox input "false"
click at [606, 259] on input "Anonymize my profile information on all reviews" at bounding box center [604, 260] width 13 height 13
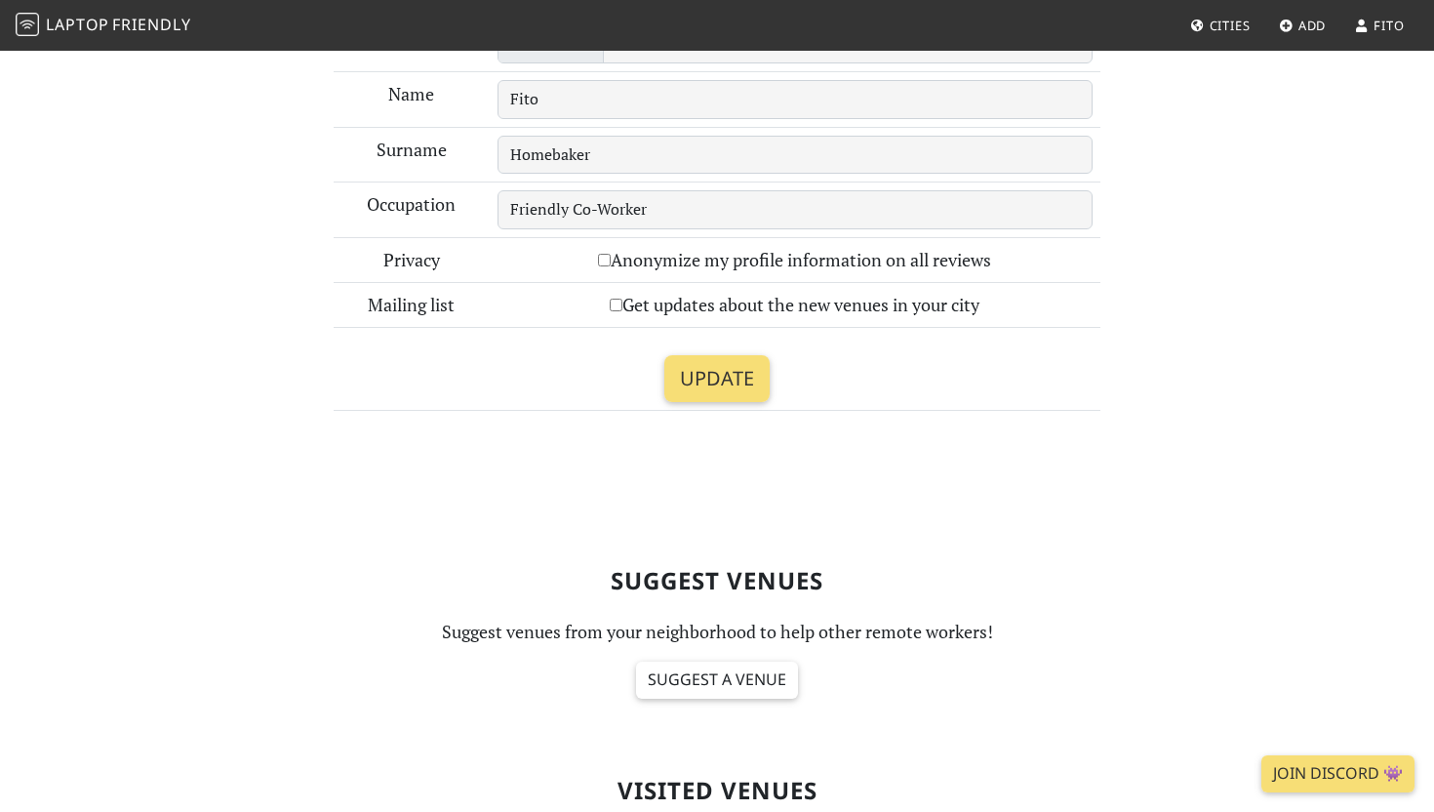
checkbox input "true"
click at [728, 389] on input "Update" at bounding box center [716, 378] width 105 height 47
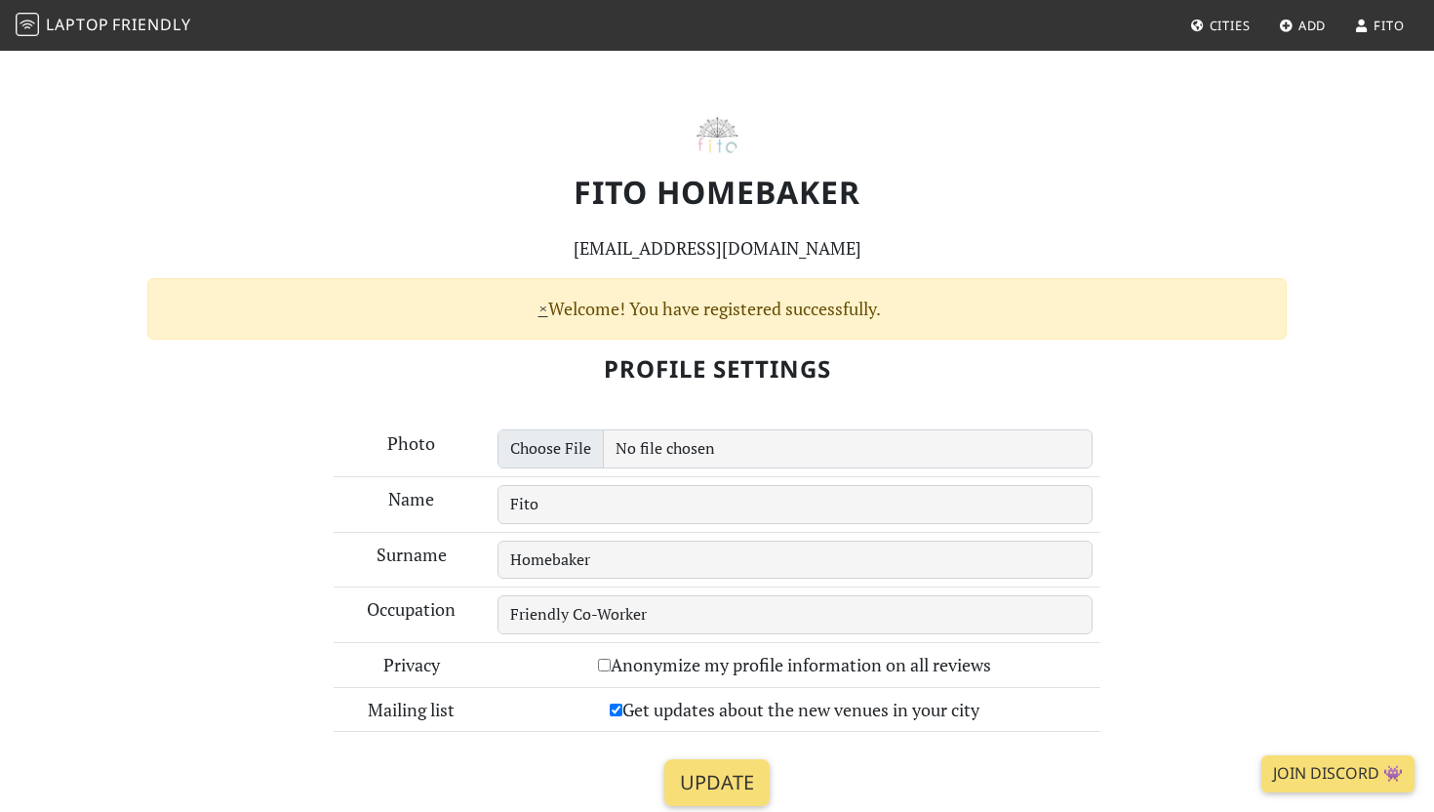
scroll to position [56, 0]
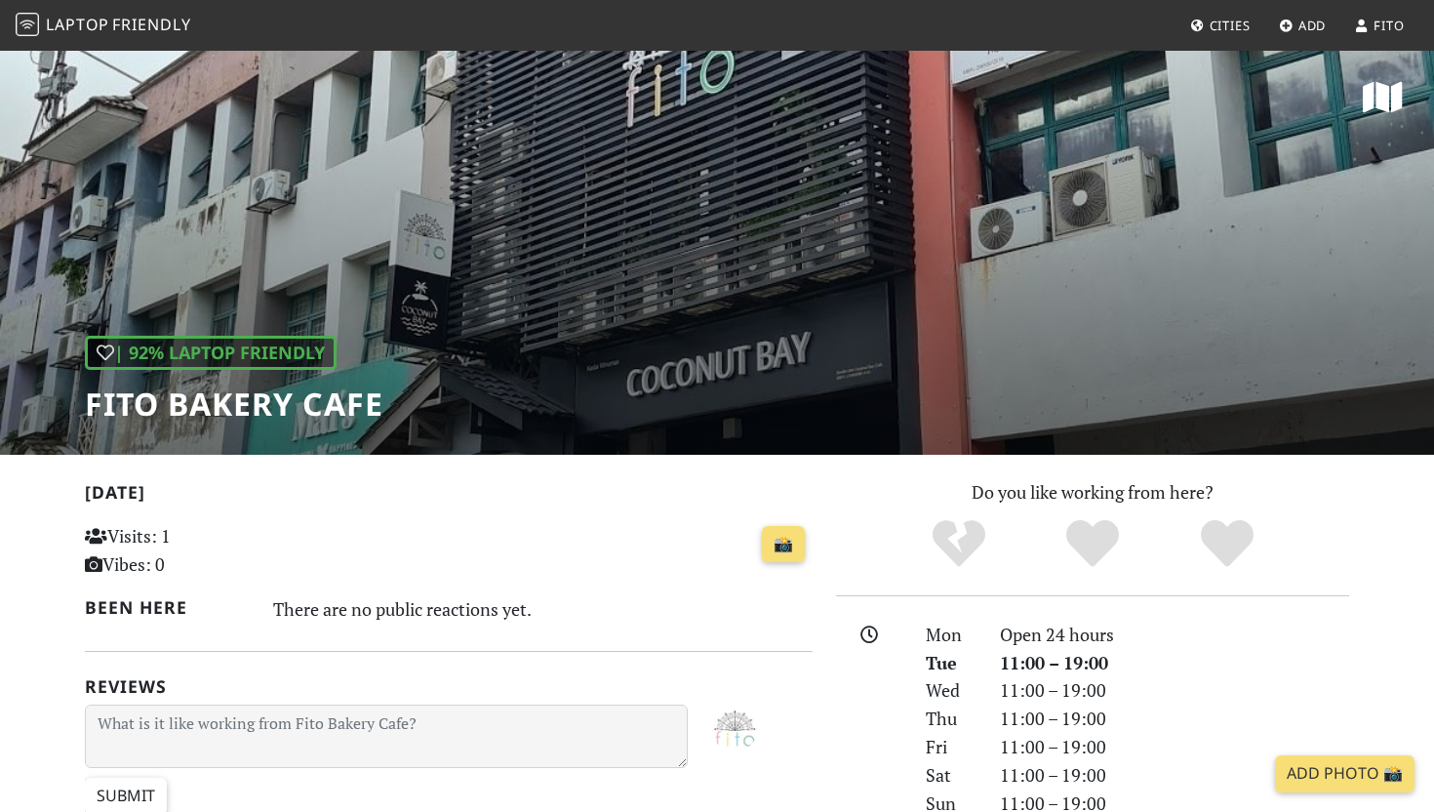
click at [1228, 20] on span "Cities" at bounding box center [1229, 26] width 41 height 18
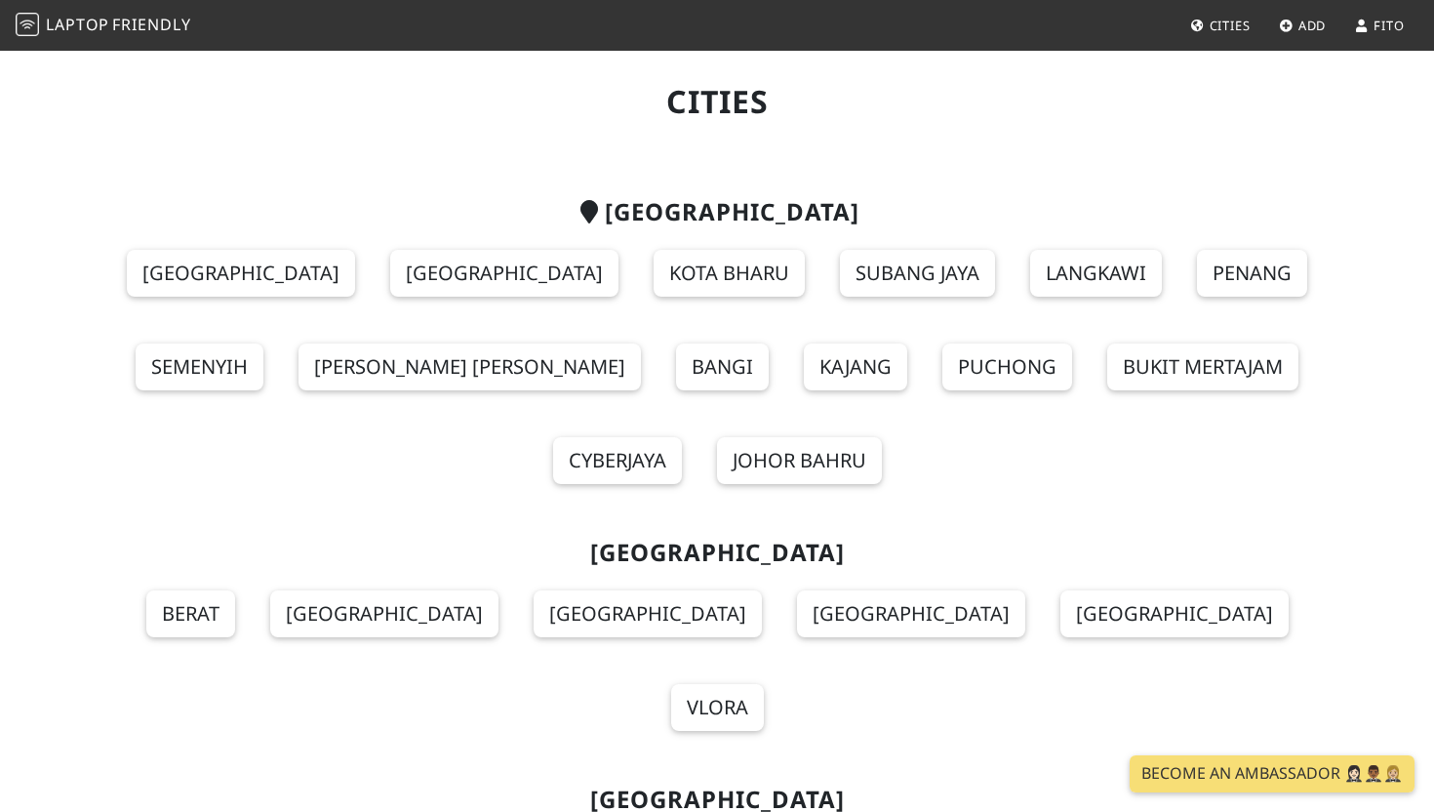
scroll to position [51, 0]
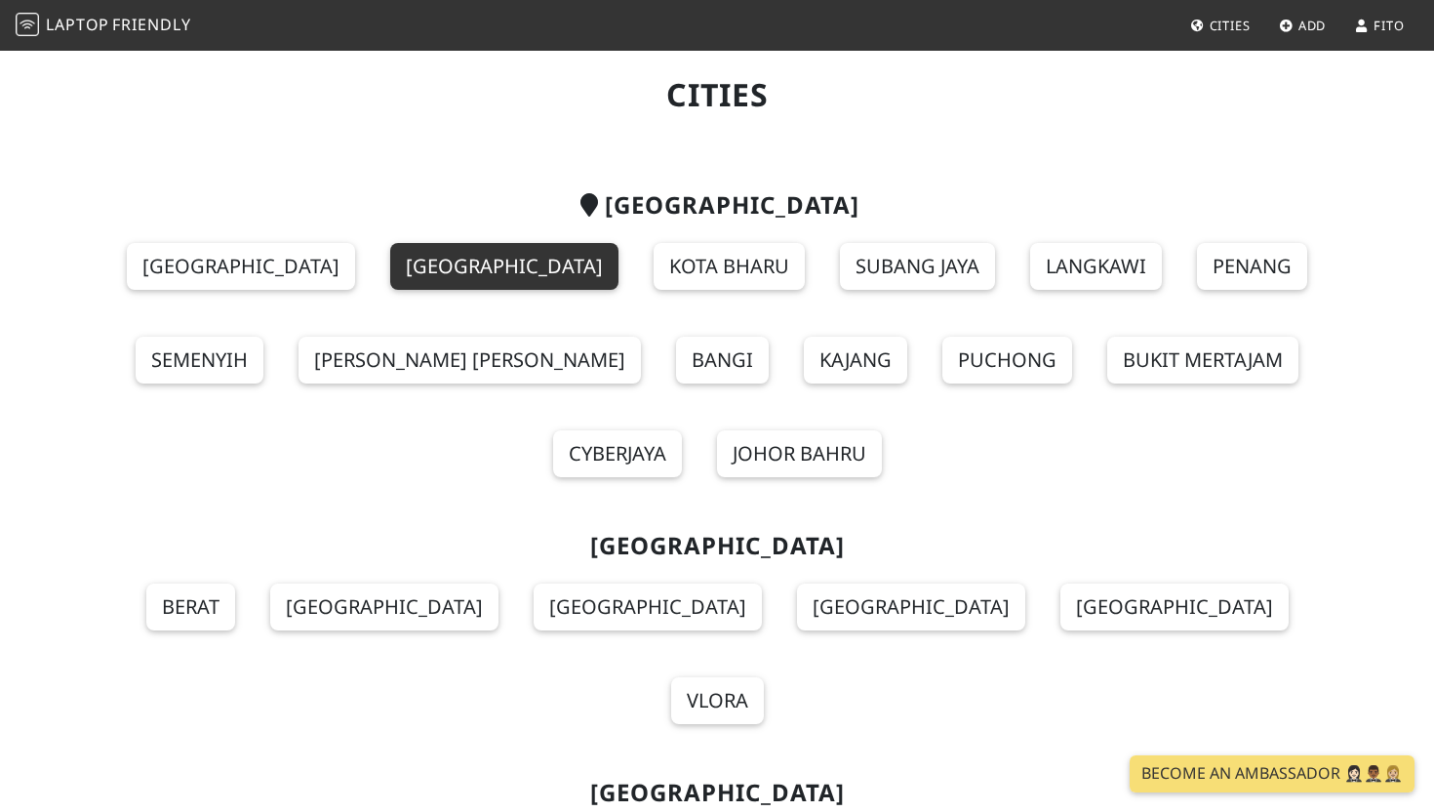
click at [390, 262] on link "Kuala Lumpur" at bounding box center [504, 266] width 228 height 47
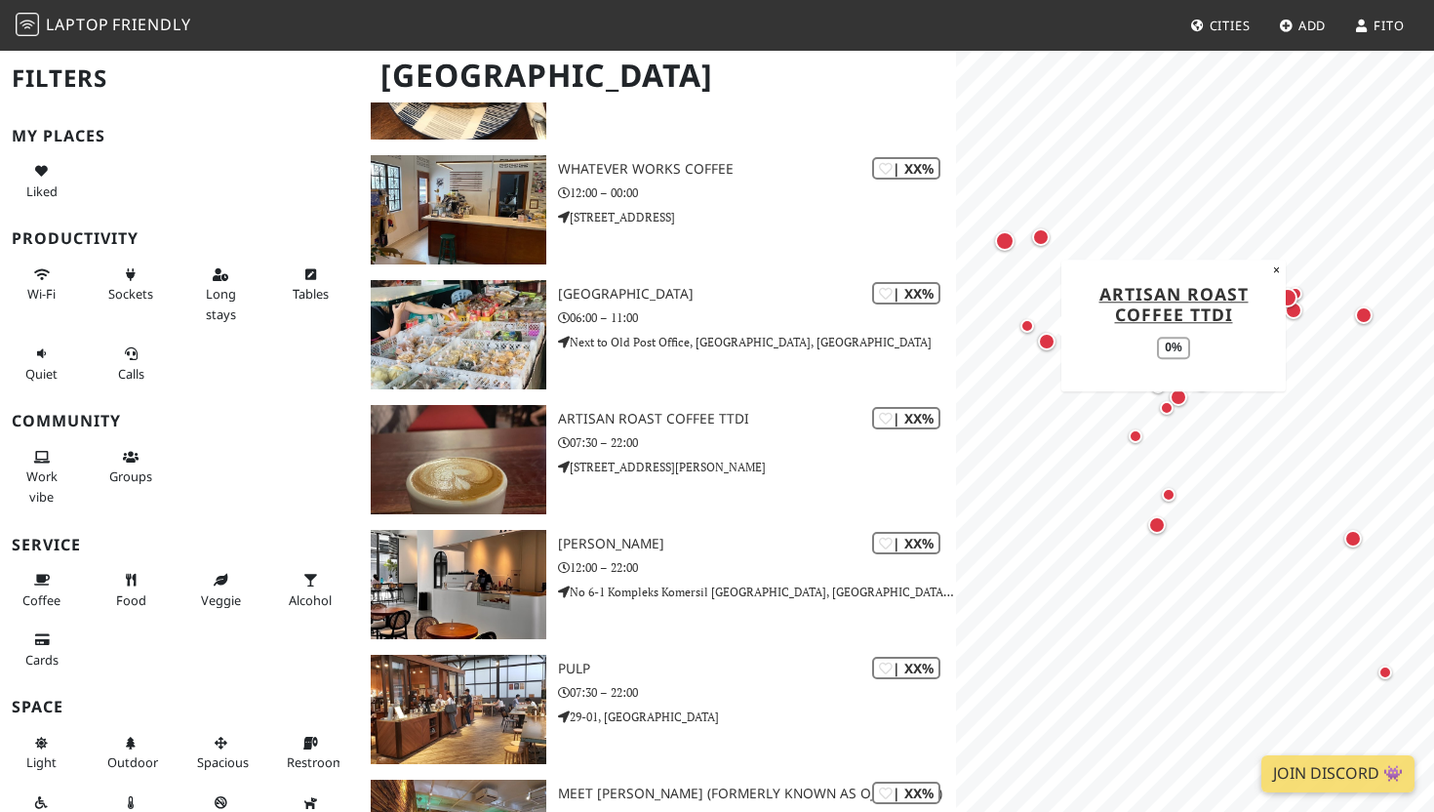
scroll to position [3473, 0]
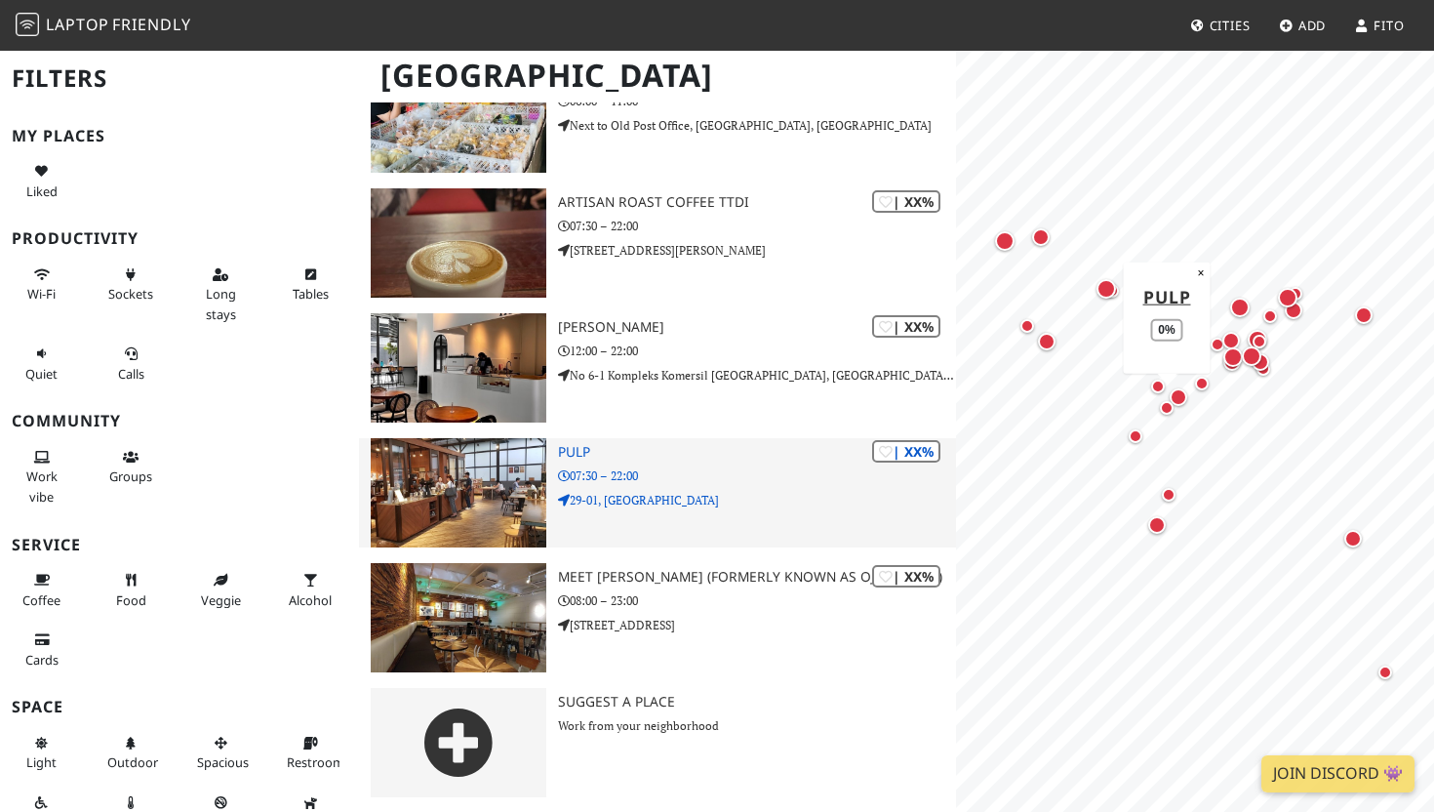
click at [845, 497] on p "29-01, [GEOGRAPHIC_DATA]" at bounding box center [757, 500] width 398 height 19
